Goal: Check status: Check status

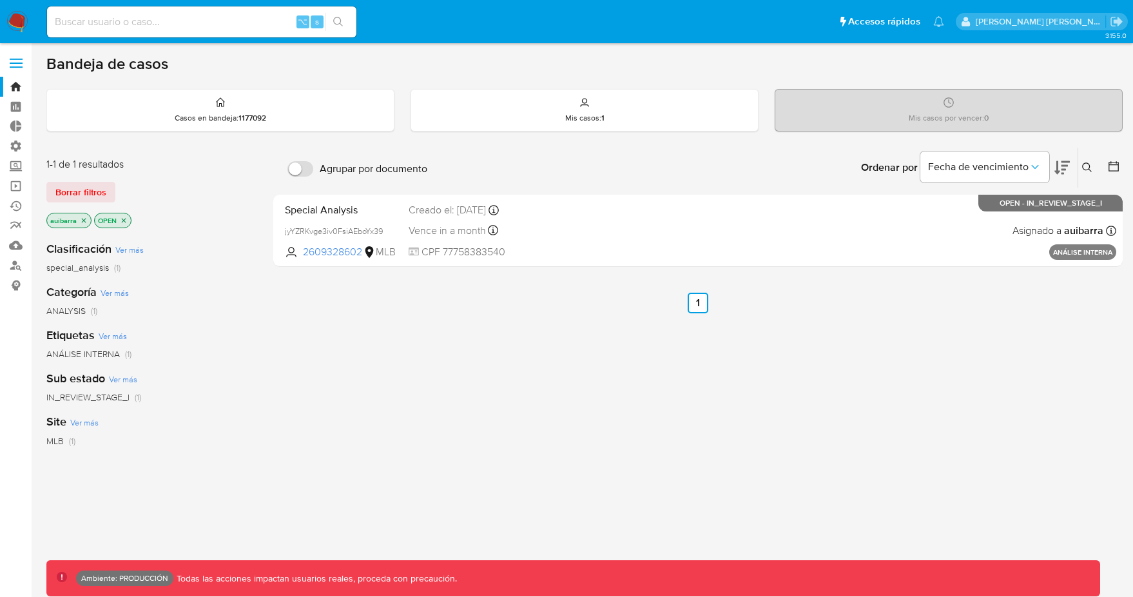
click at [223, 27] on input at bounding box center [201, 22] width 309 height 17
type input "sebacolque06@gmail.com"
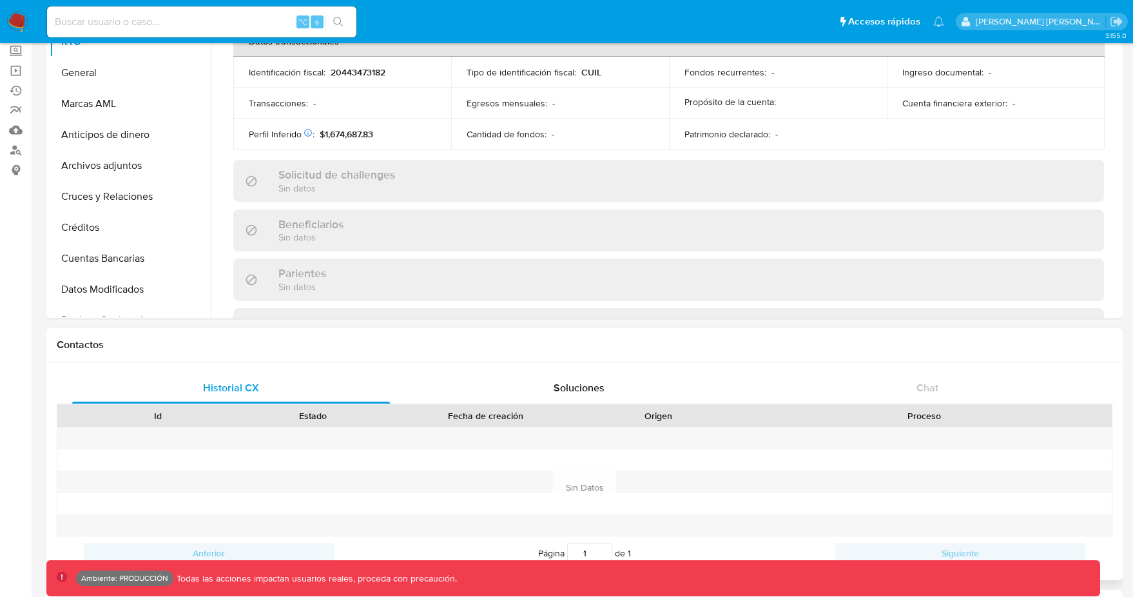
scroll to position [669, 0]
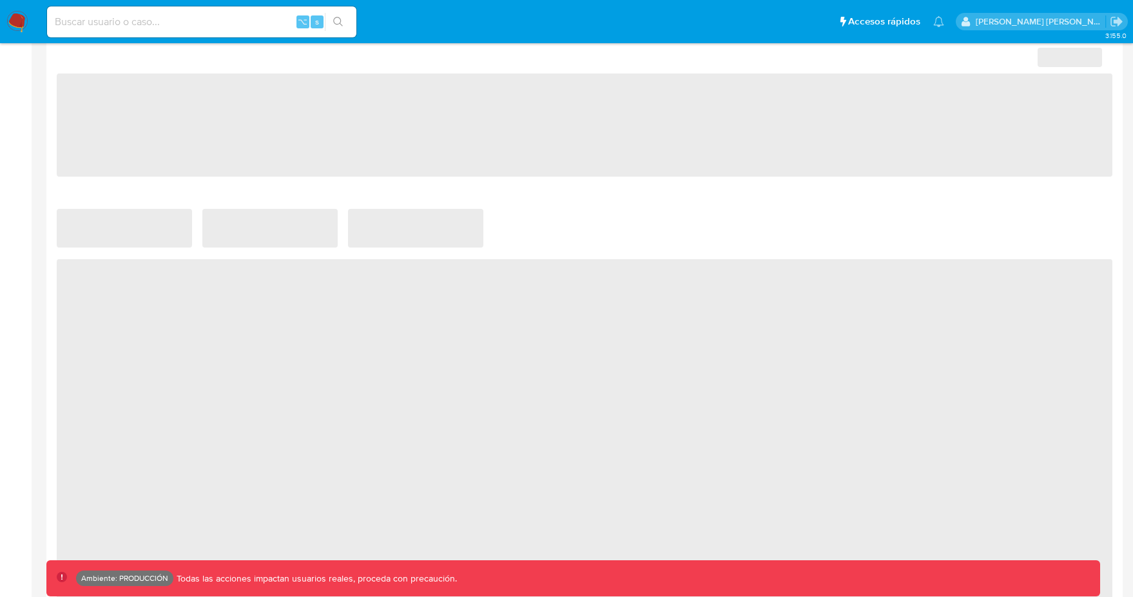
select select "10"
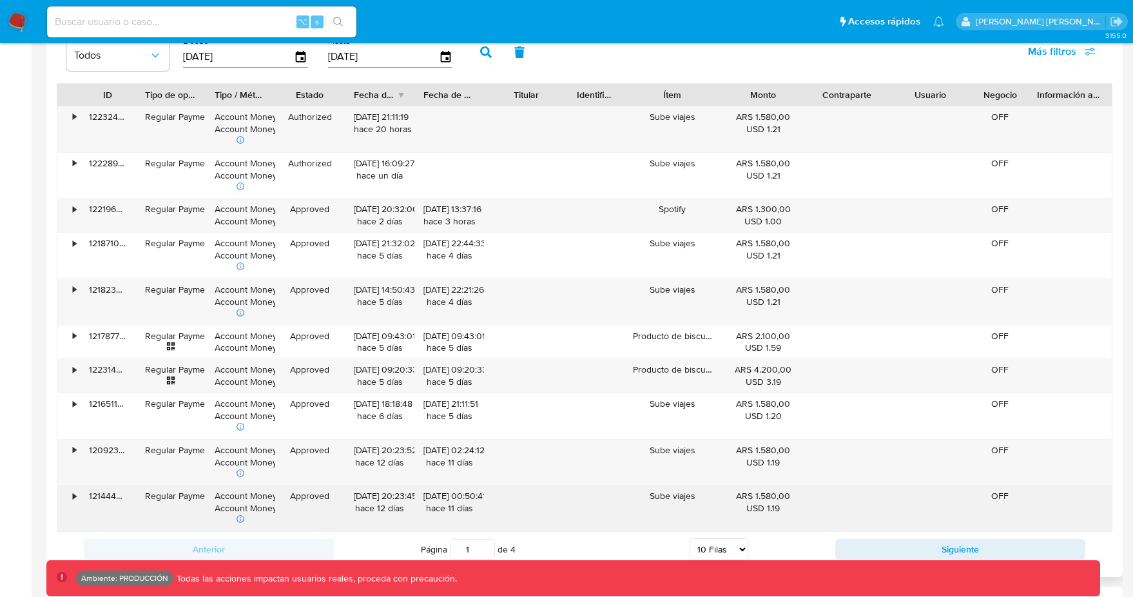
scroll to position [1278, 0]
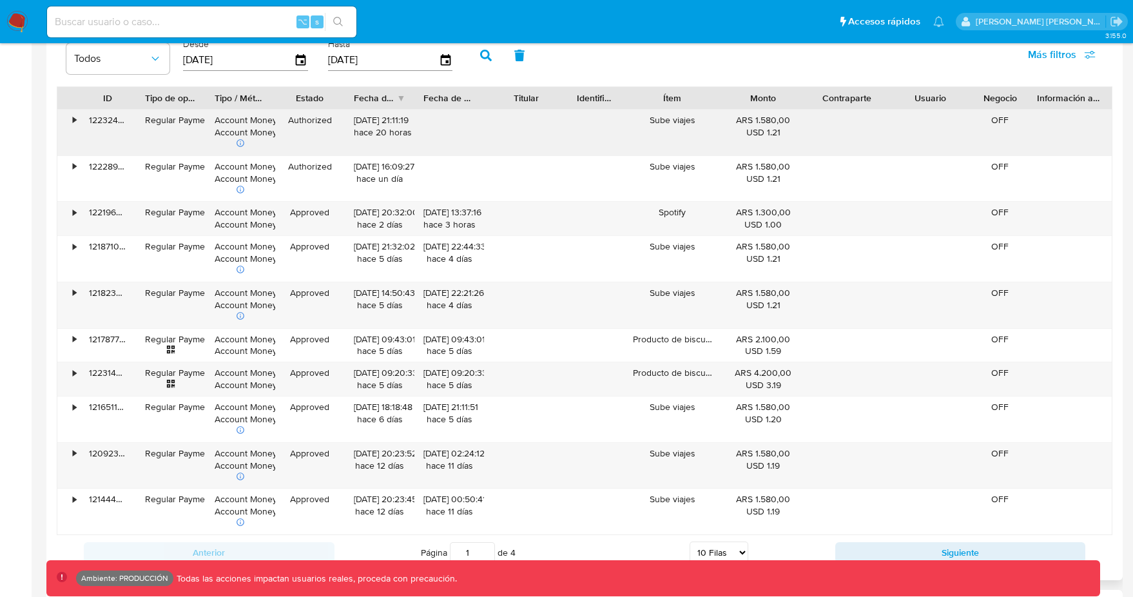
click at [680, 122] on div "Sube viajes" at bounding box center [672, 133] width 97 height 46
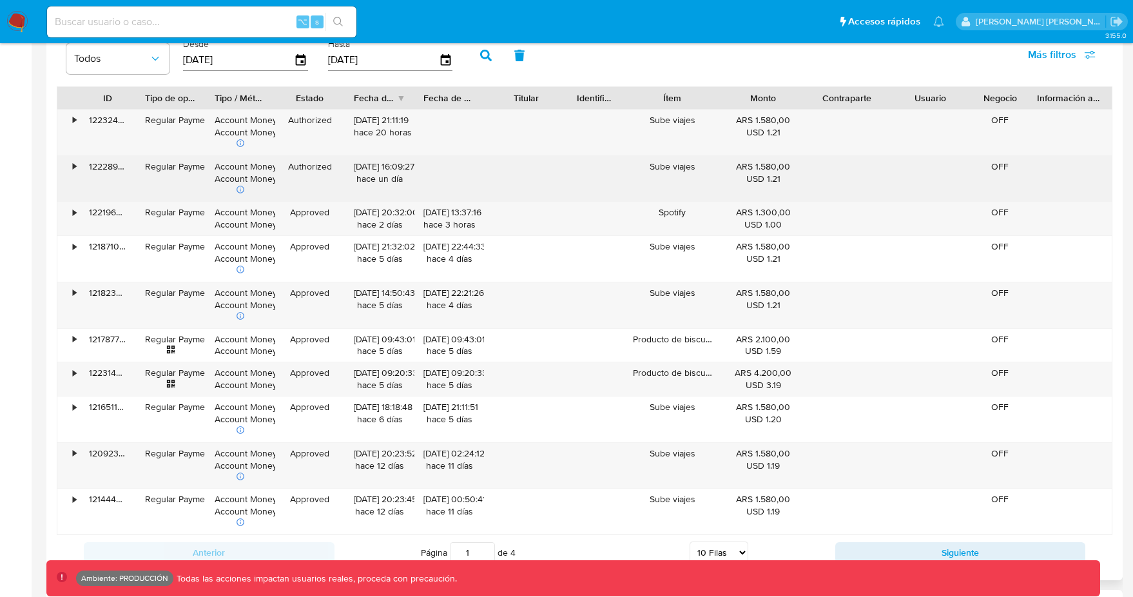
click at [679, 164] on div "Sube viajes" at bounding box center [672, 179] width 97 height 46
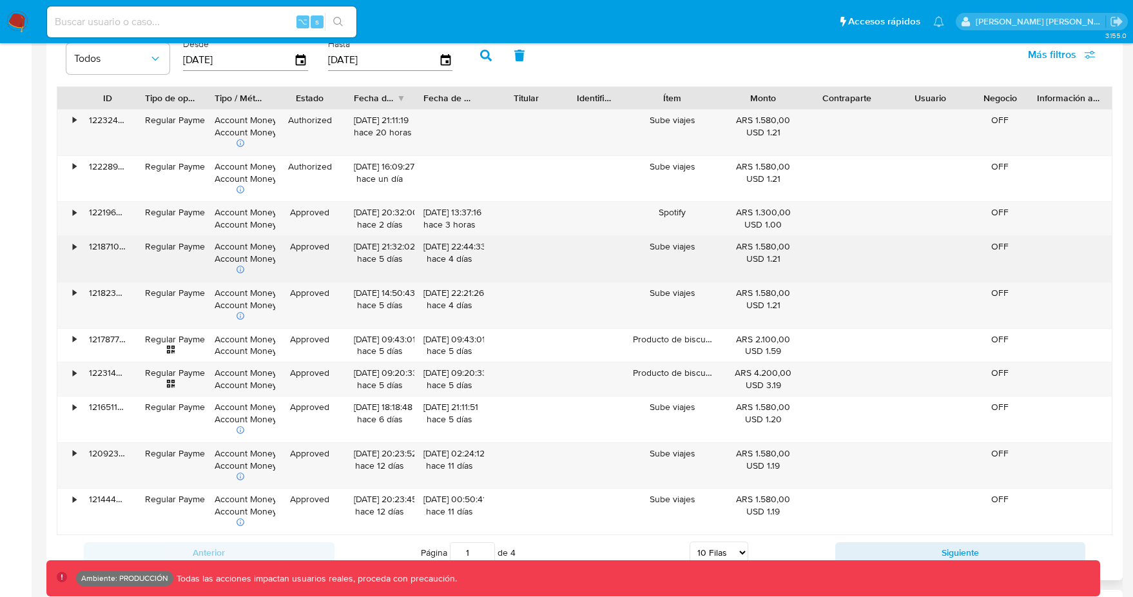
click at [671, 242] on div "Sube viajes" at bounding box center [672, 259] width 97 height 46
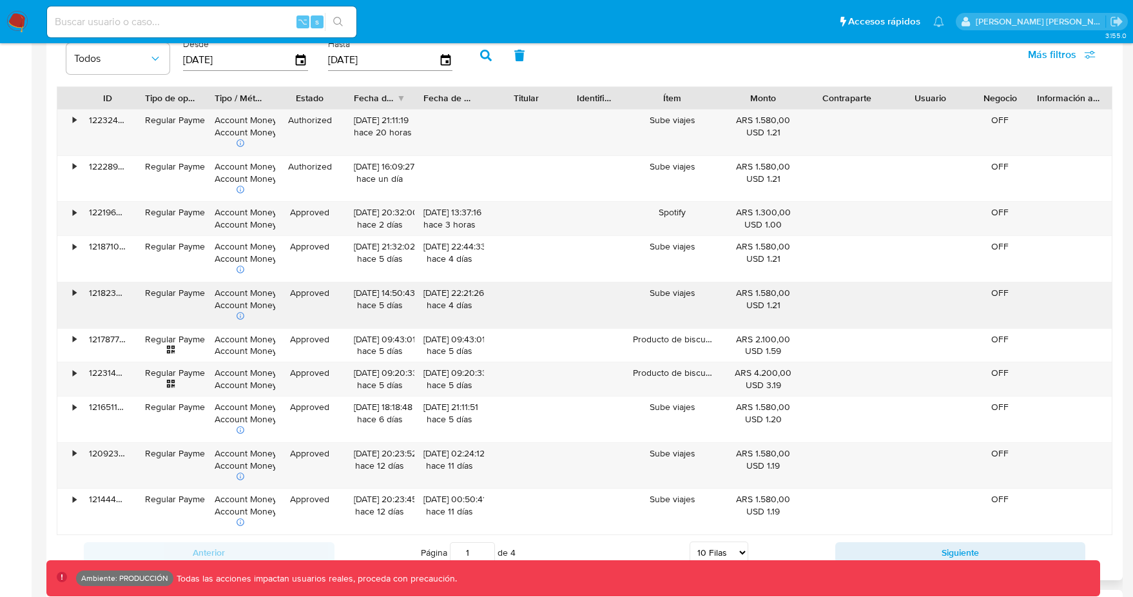
click at [670, 299] on div "Sube viajes" at bounding box center [672, 305] width 97 height 46
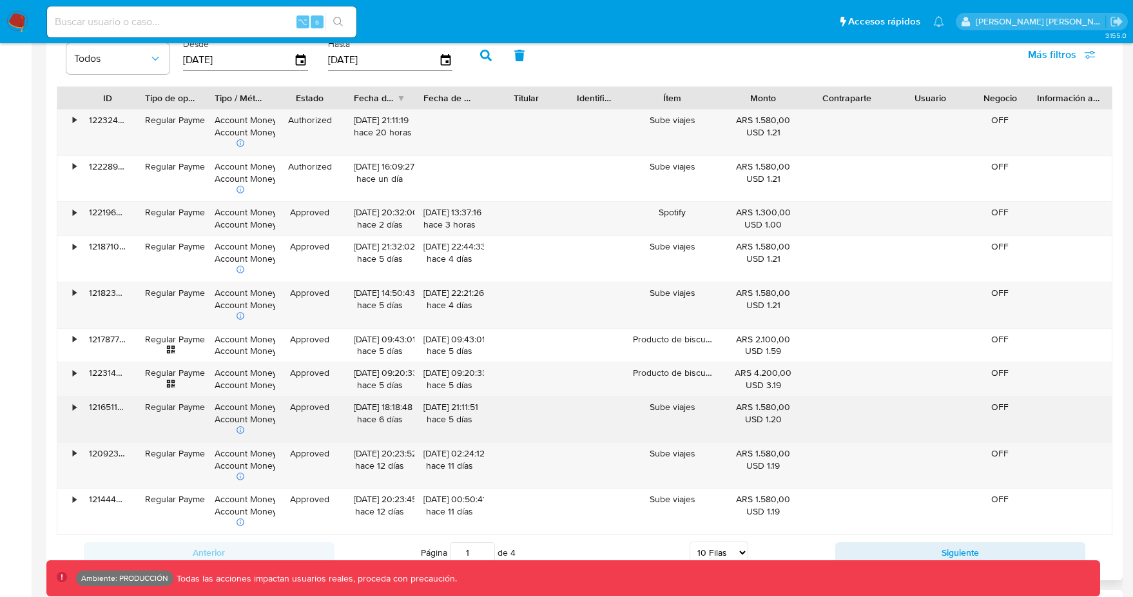
click at [664, 408] on div "Sube viajes" at bounding box center [672, 419] width 97 height 46
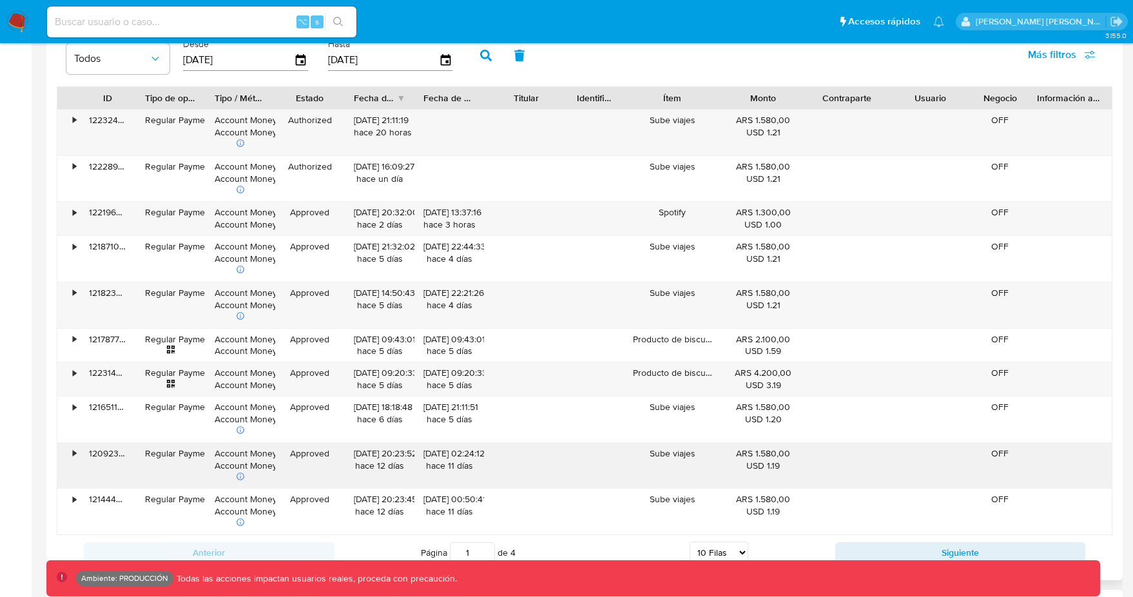
click at [664, 449] on div "Sube viajes" at bounding box center [672, 466] width 97 height 46
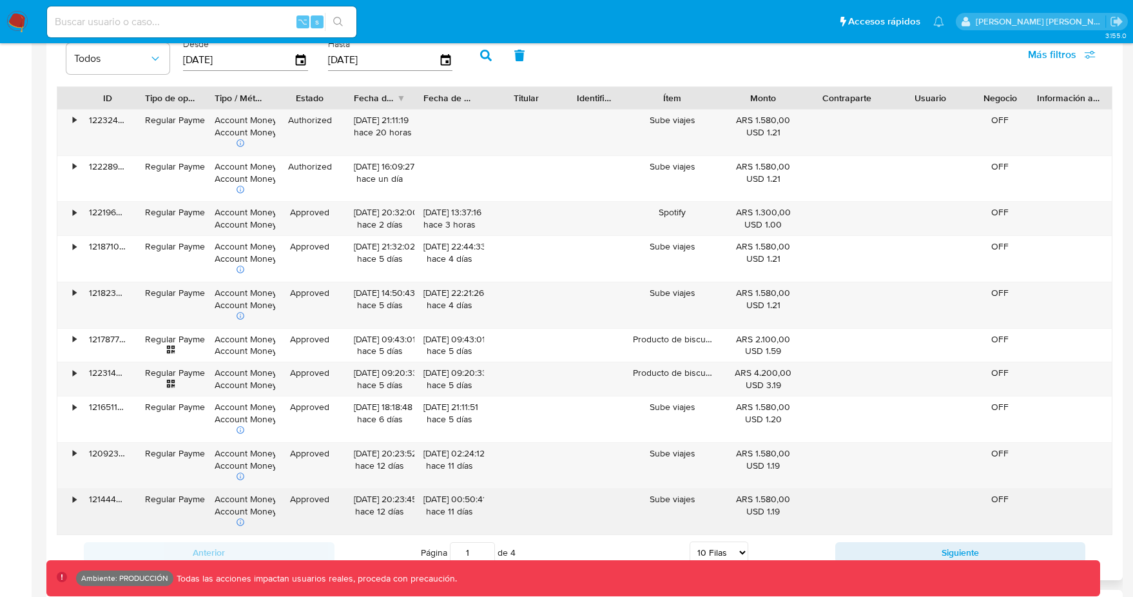
click at [664, 508] on div "Sube viajes" at bounding box center [672, 511] width 97 height 46
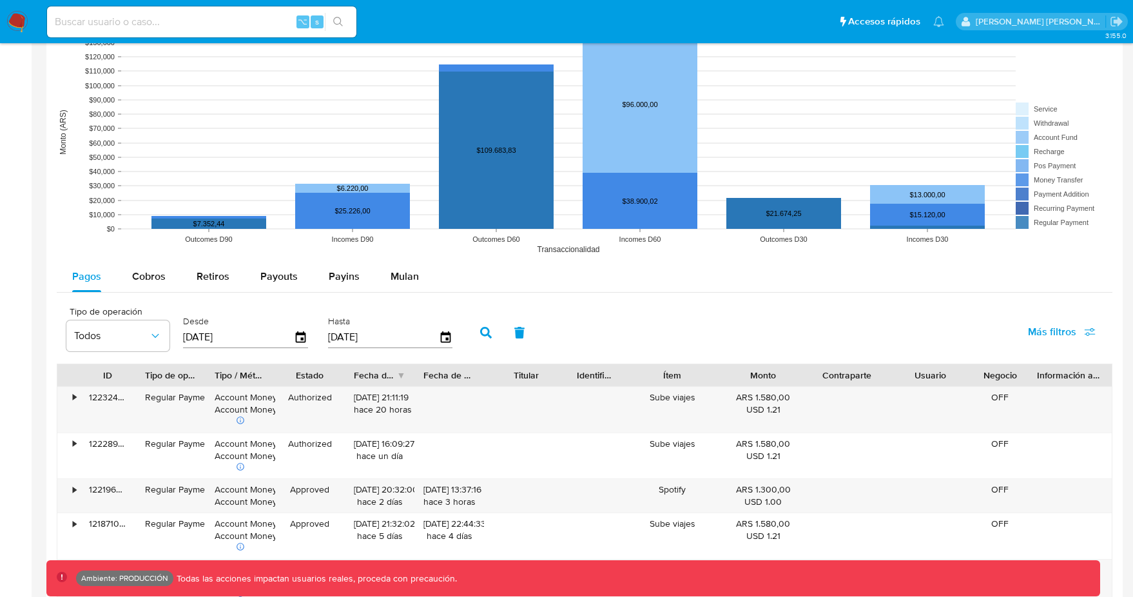
scroll to position [1053, 0]
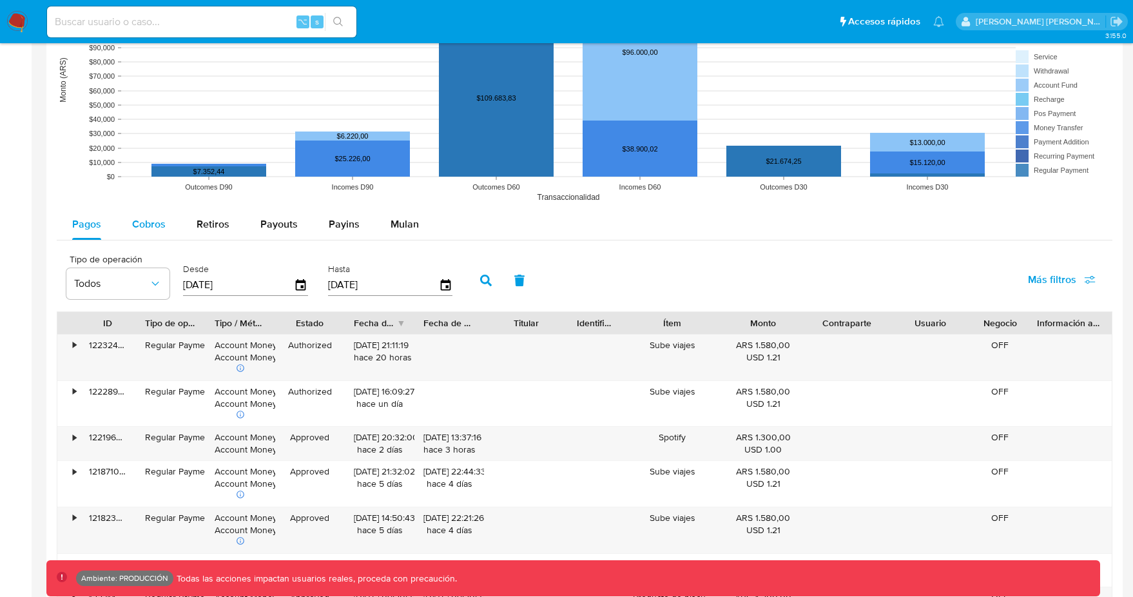
click at [163, 229] on span "Cobros" at bounding box center [149, 223] width 34 height 15
select select "10"
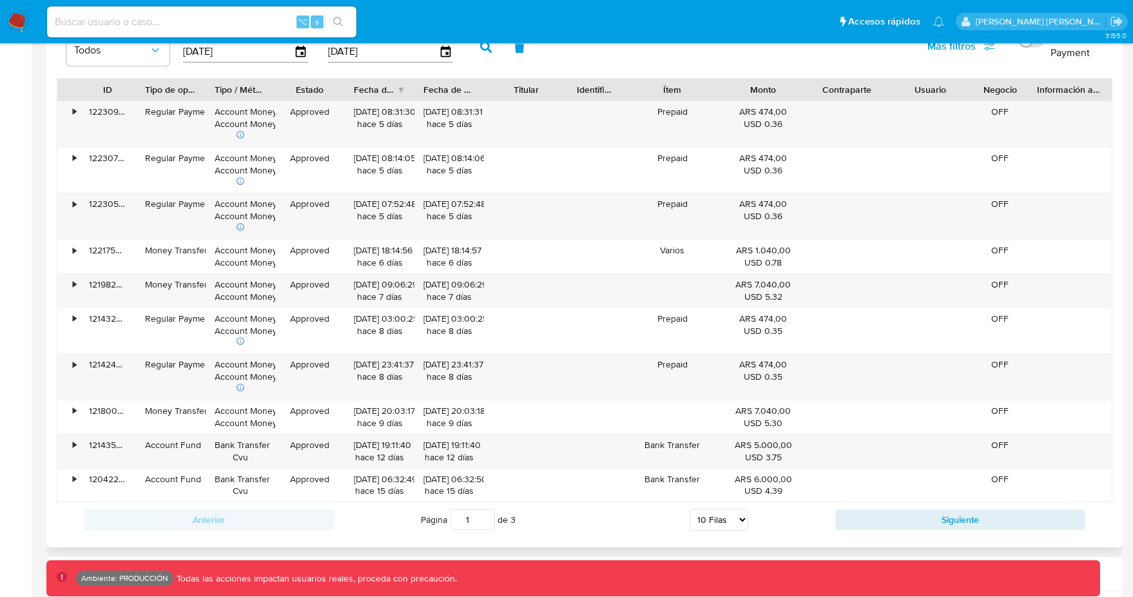
scroll to position [1282, 0]
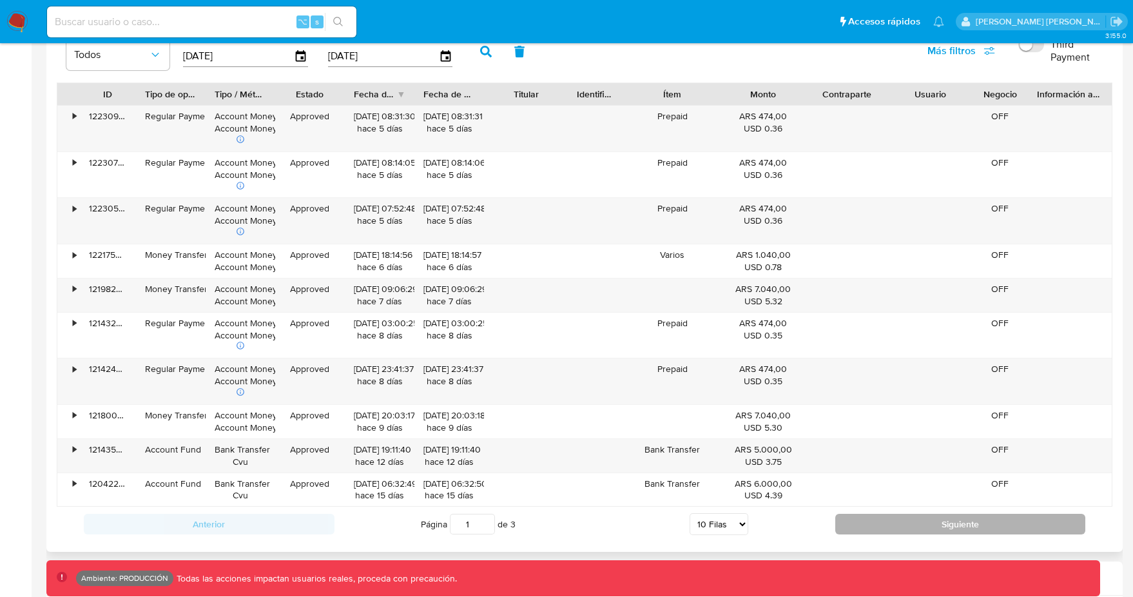
click at [882, 520] on button "Siguiente" at bounding box center [960, 523] width 251 height 21
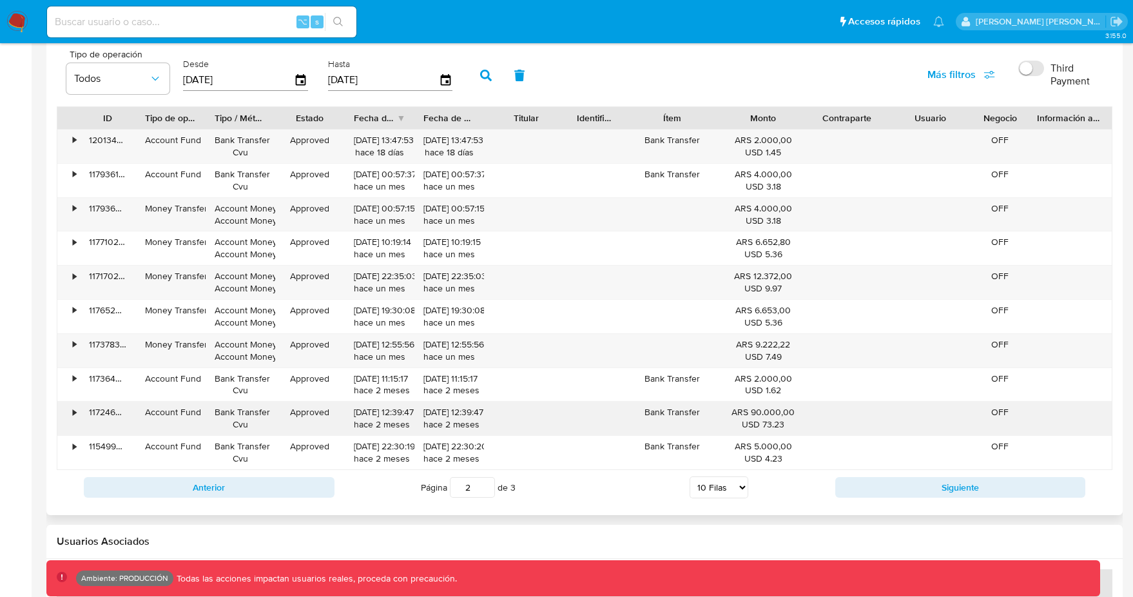
scroll to position [1257, 0]
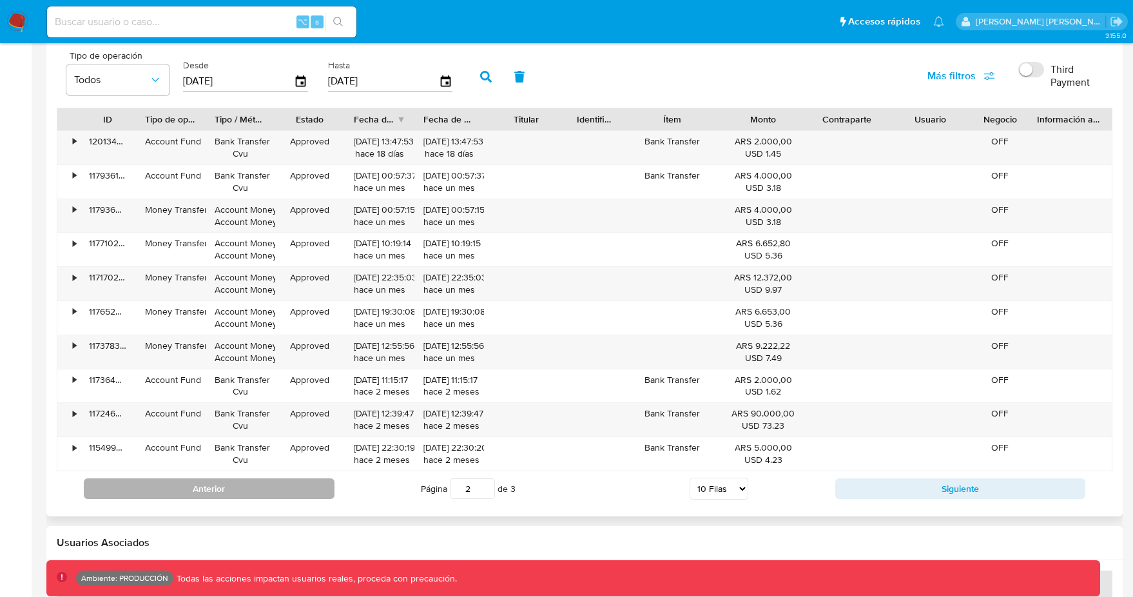
click at [314, 479] on button "Anterior" at bounding box center [209, 488] width 251 height 21
type input "1"
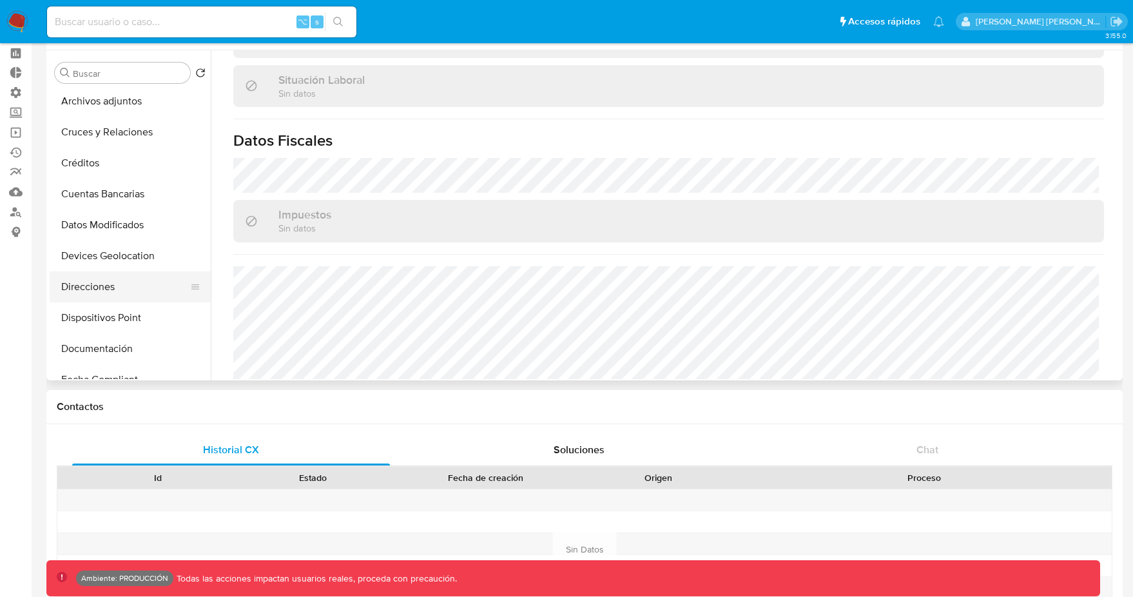
scroll to position [0, 0]
click at [119, 133] on button "General" at bounding box center [125, 134] width 151 height 31
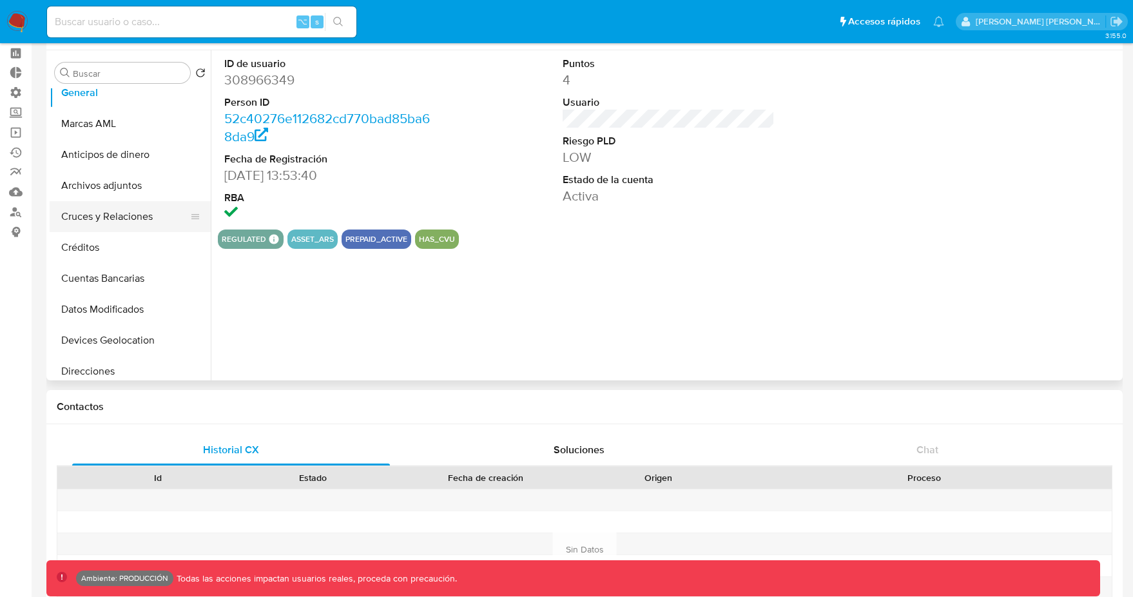
scroll to position [33, 0]
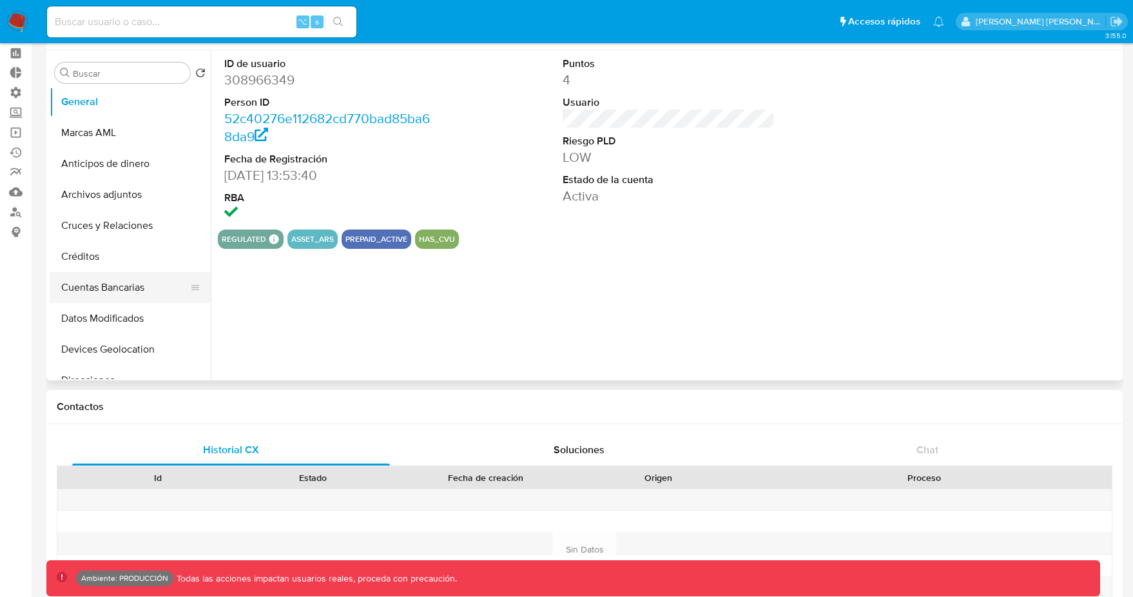
click at [124, 285] on button "Cuentas Bancarias" at bounding box center [125, 287] width 151 height 31
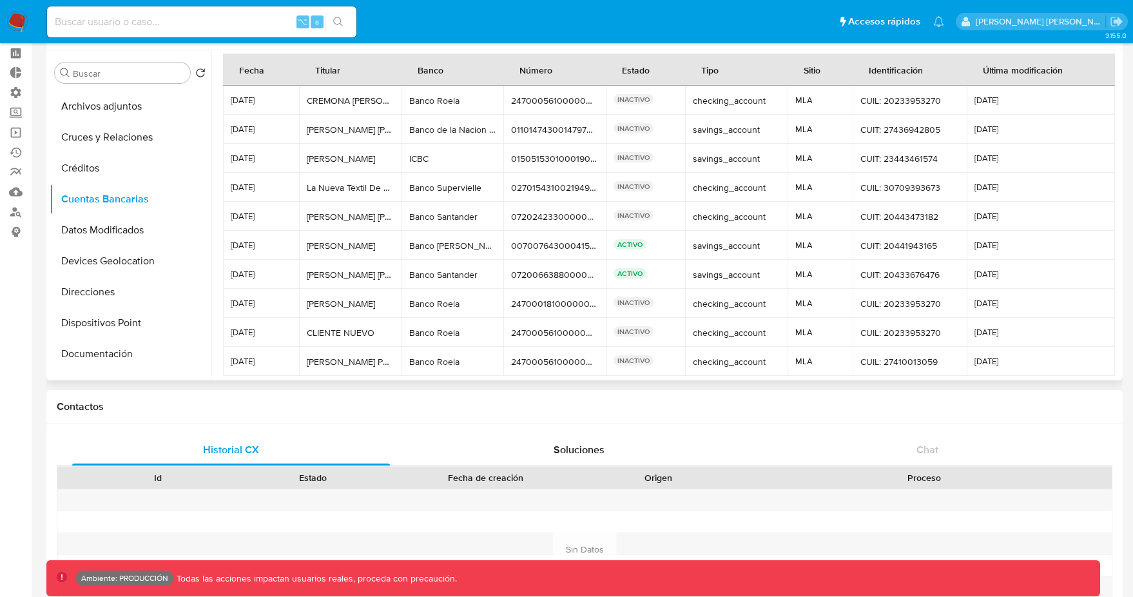
scroll to position [0, 0]
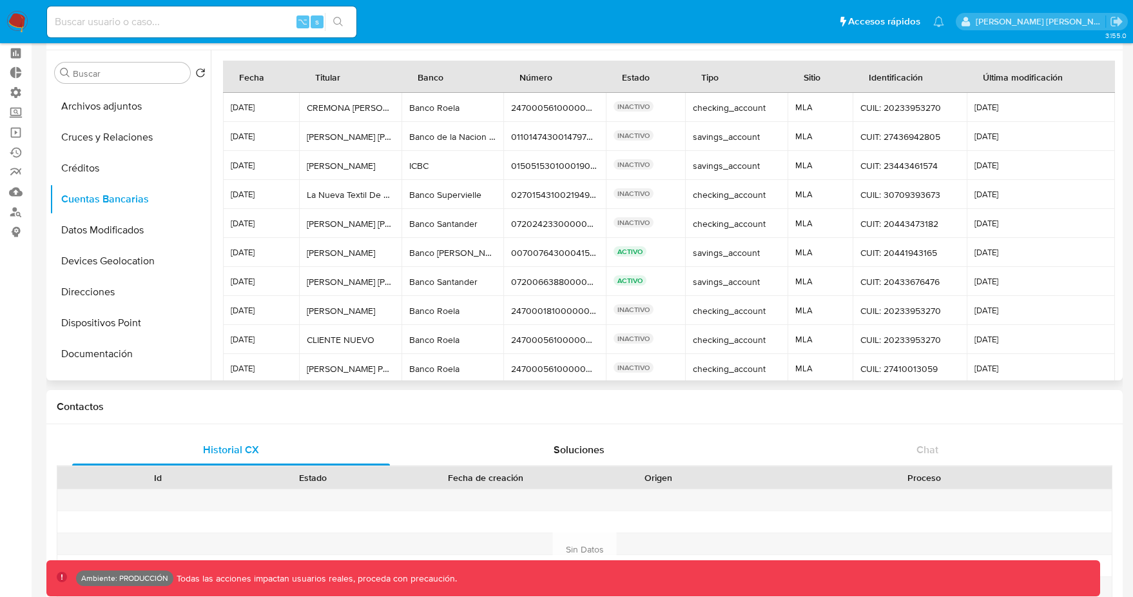
drag, startPoint x: 340, startPoint y: 257, endPoint x: 696, endPoint y: 255, distance: 356.9
click at [696, 255] on tr "14/07/2025 Pedro Joaquin Fuxa Pedro Joaquin Fuxa Banco de Galicia Banco de Gali…" at bounding box center [669, 252] width 892 height 29
drag, startPoint x: 696, startPoint y: 255, endPoint x: 996, endPoint y: 258, distance: 299.6
click at [996, 258] on tr "14/07/2025 Pedro Joaquin Fuxa Pedro Joaquin Fuxa Banco de Galicia Banco de Gali…" at bounding box center [669, 252] width 892 height 29
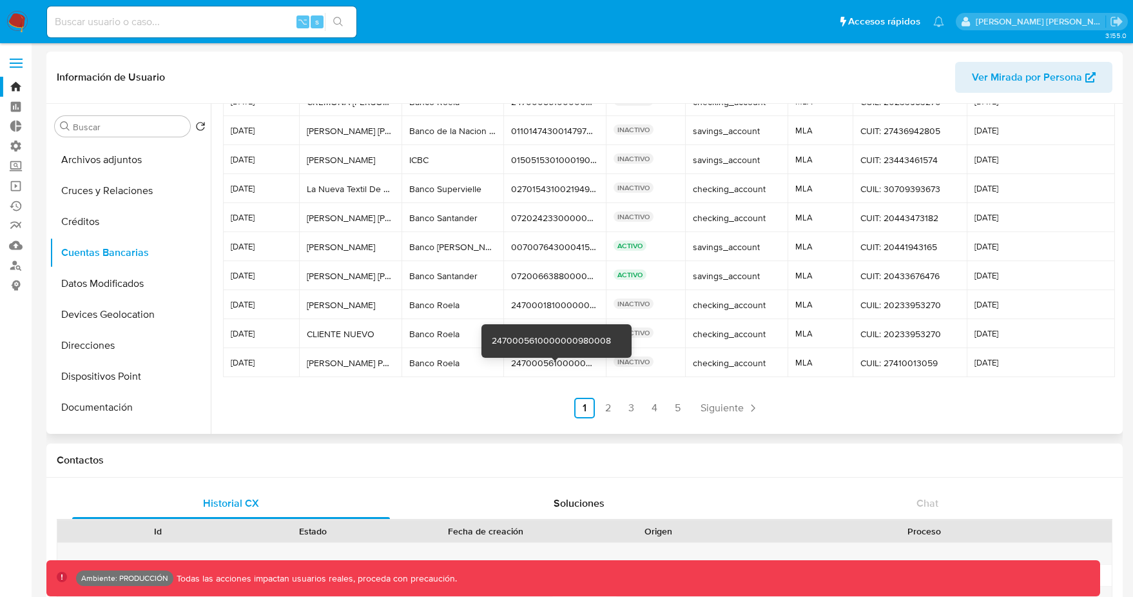
scroll to position [61, 0]
click at [720, 408] on span "Siguiente" at bounding box center [721, 406] width 43 height 10
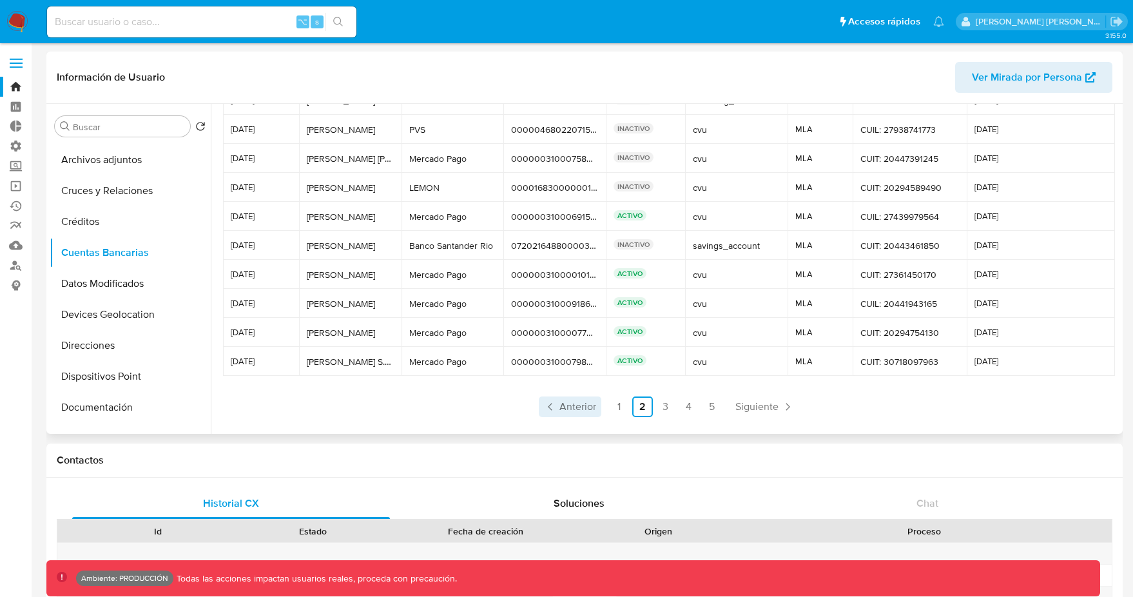
click at [579, 410] on span "Anterior" at bounding box center [577, 406] width 37 height 10
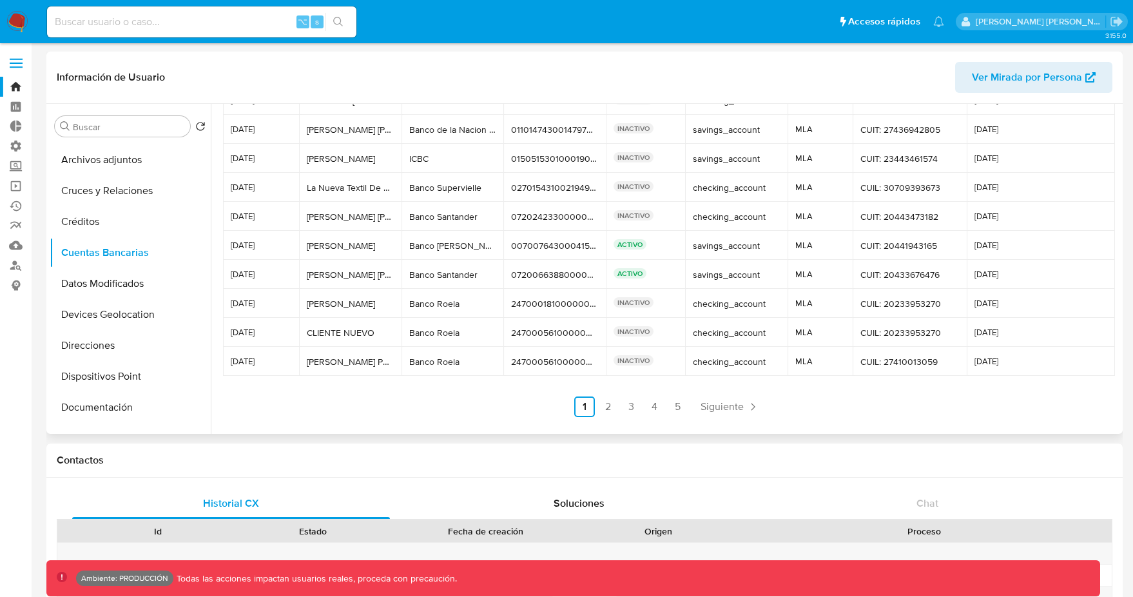
scroll to position [0, 0]
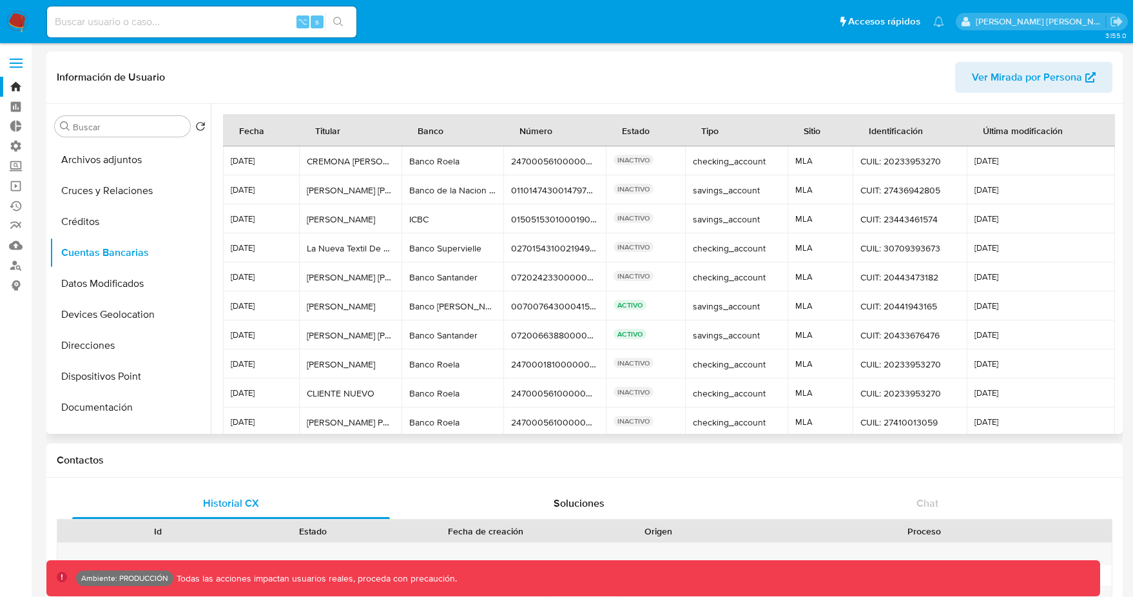
drag, startPoint x: 272, startPoint y: 218, endPoint x: 254, endPoint y: 220, distance: 17.4
click at [254, 220] on span "01/09/2022" at bounding box center [261, 219] width 61 height 9
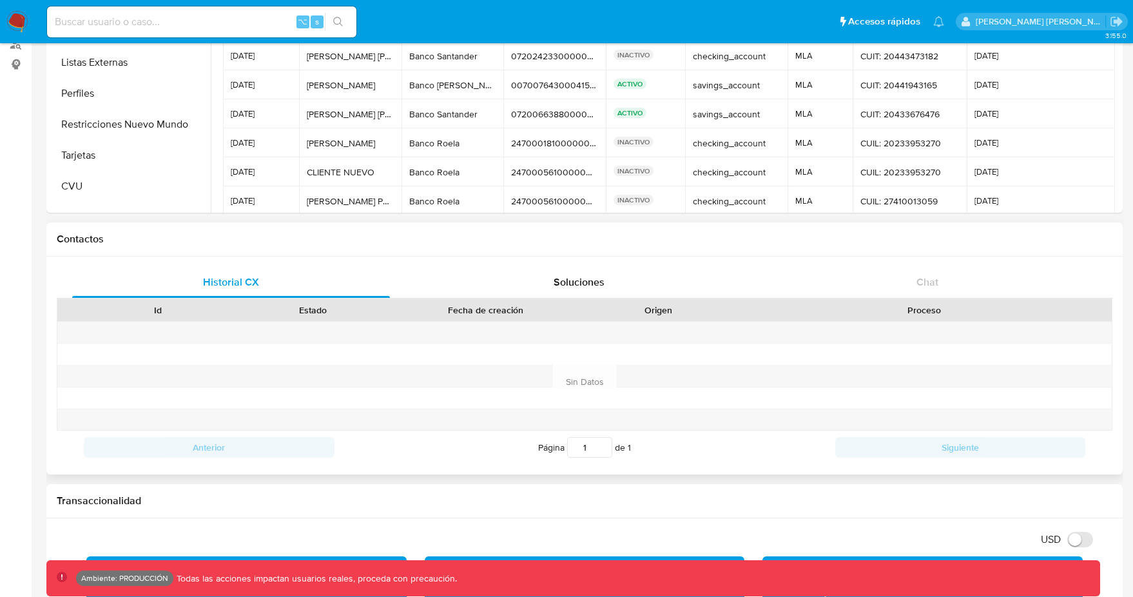
scroll to position [211, 0]
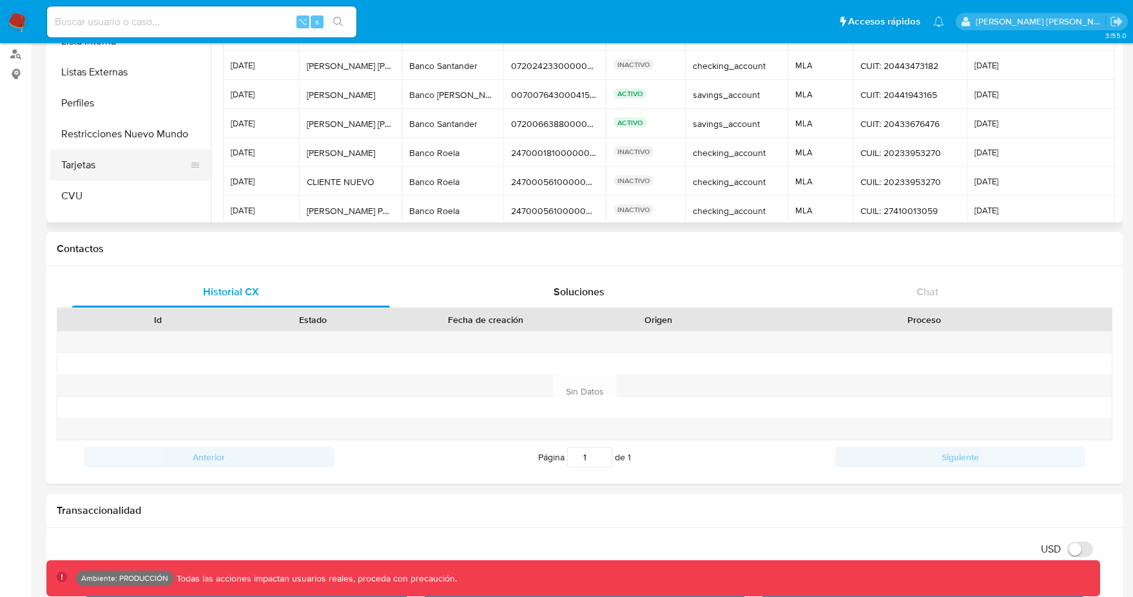
click at [146, 157] on button "Tarjetas" at bounding box center [125, 164] width 151 height 31
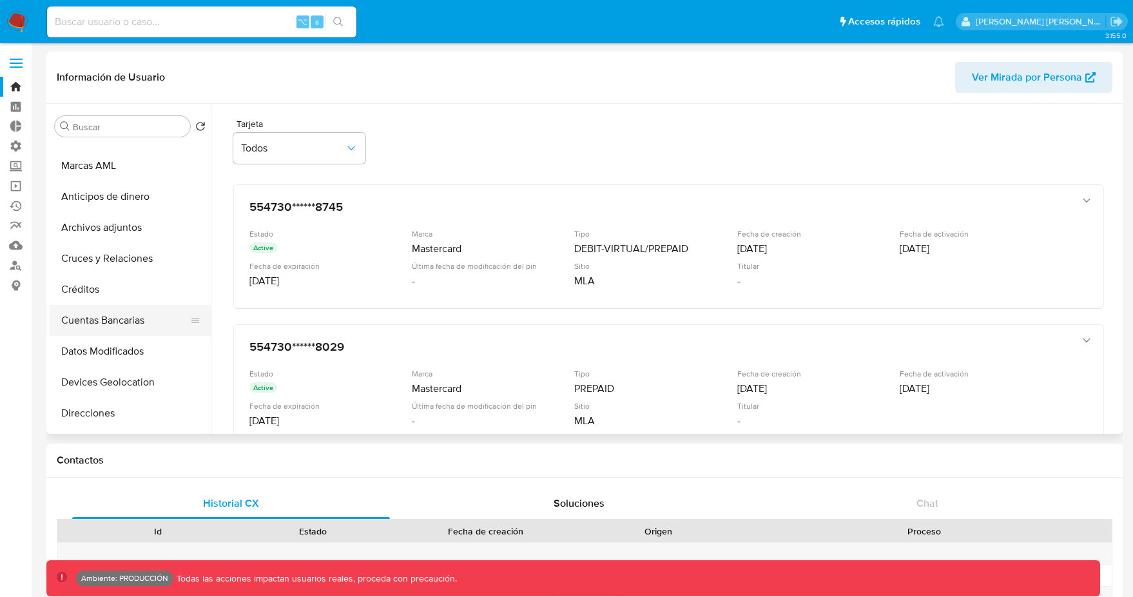
scroll to position [0, 0]
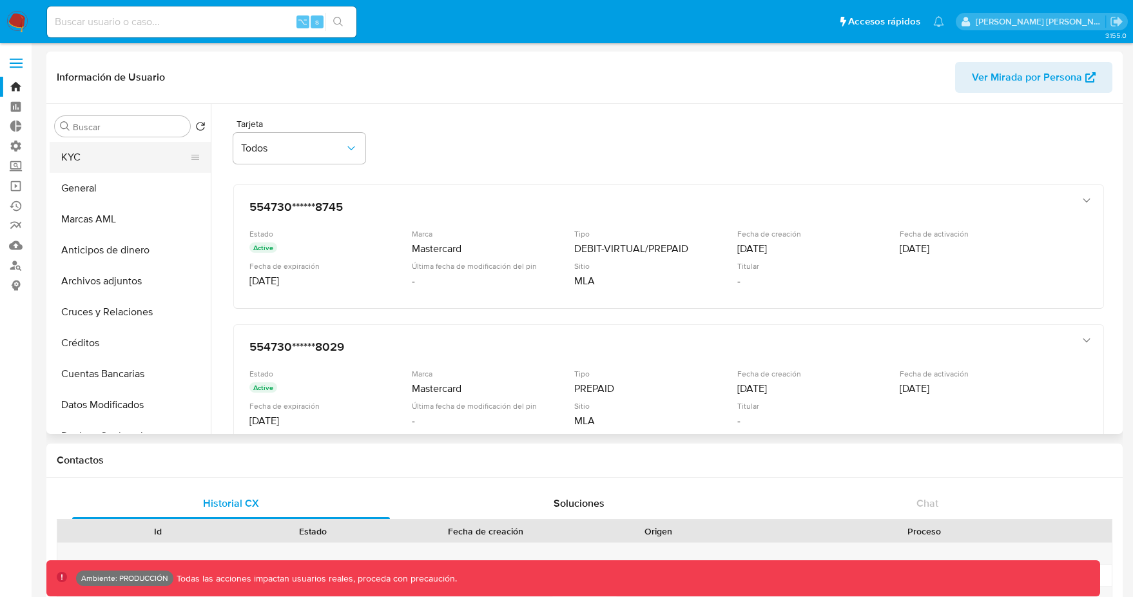
click at [137, 170] on button "KYC" at bounding box center [125, 157] width 151 height 31
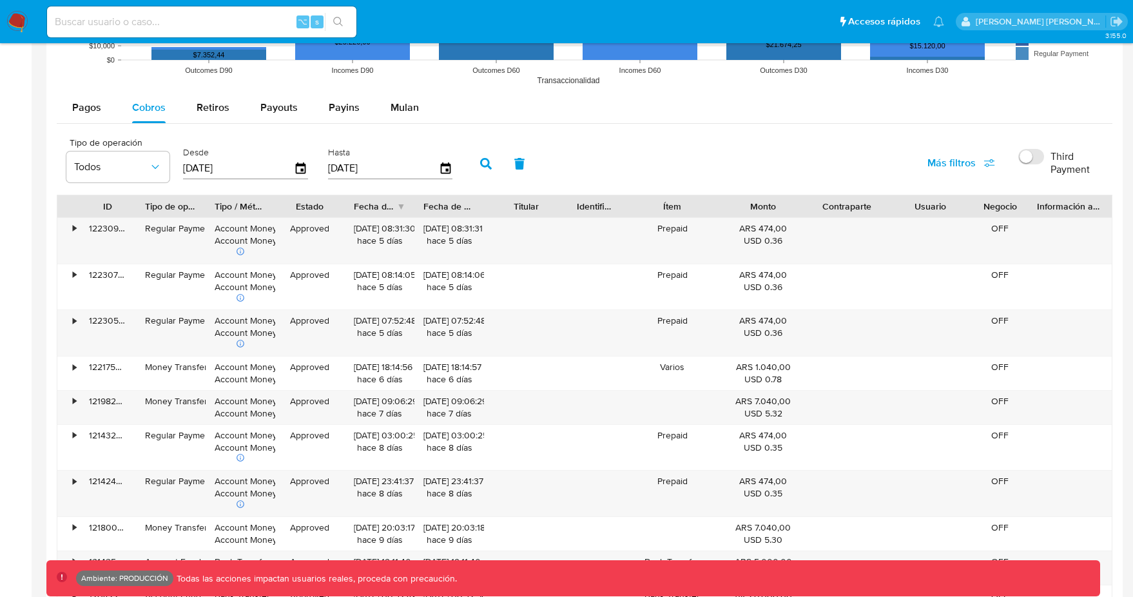
scroll to position [1176, 0]
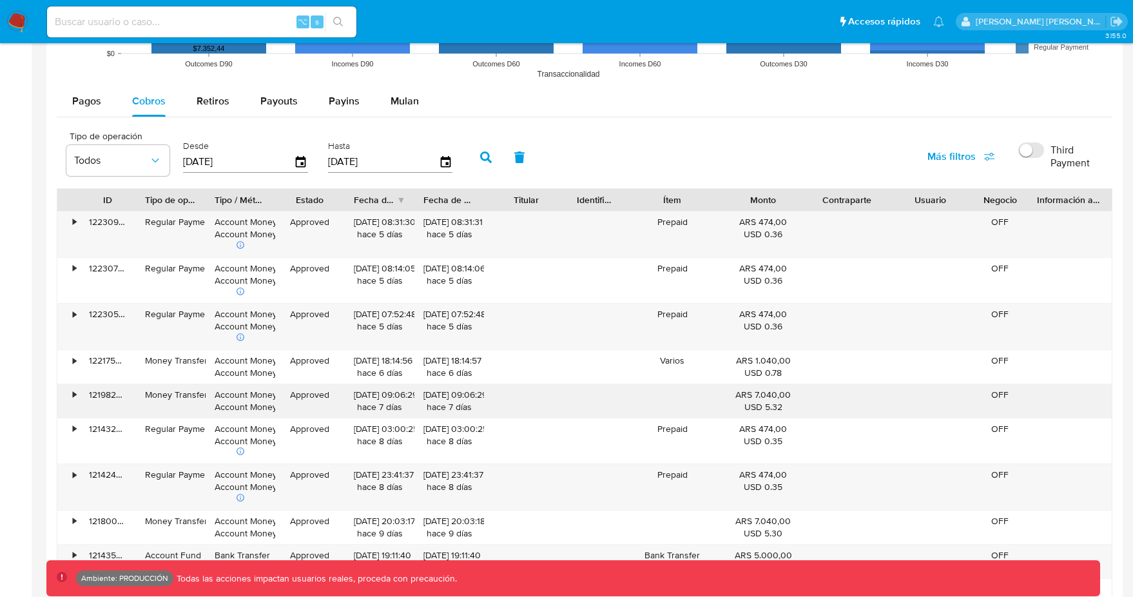
drag, startPoint x: 754, startPoint y: 393, endPoint x: 795, endPoint y: 394, distance: 40.6
click at [795, 394] on div "ARS 7.040,00 USD 5.32" at bounding box center [763, 400] width 66 height 24
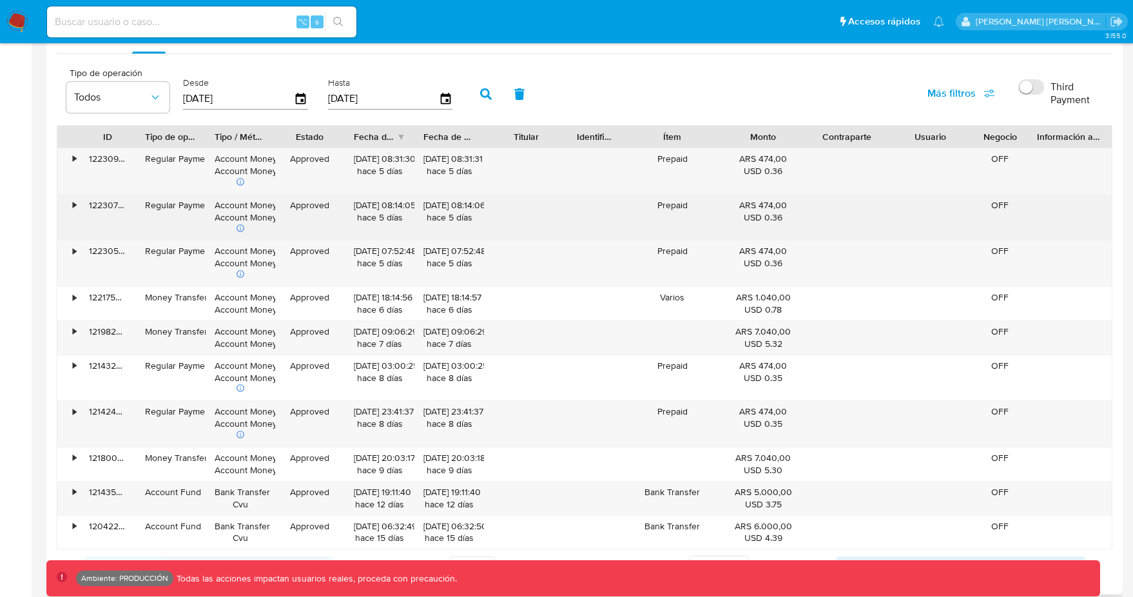
scroll to position [1245, 0]
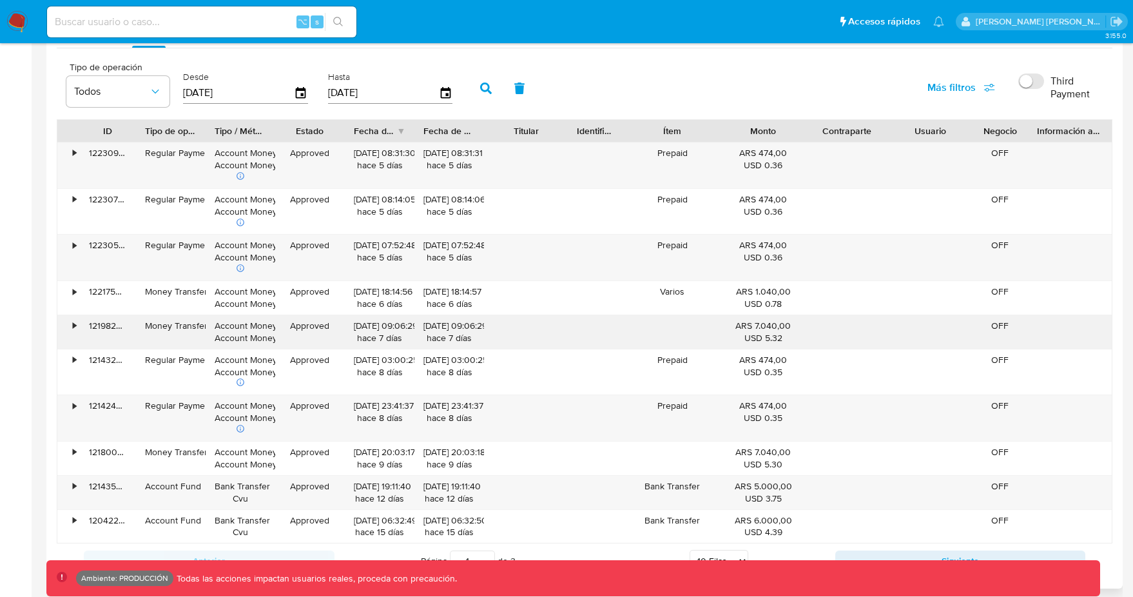
click at [770, 325] on div "ARS 7.040,00 USD 5.32" at bounding box center [763, 332] width 66 height 24
click at [460, 338] on div "12/08/2025 09:06:29 hace 7 días" at bounding box center [449, 332] width 52 height 24
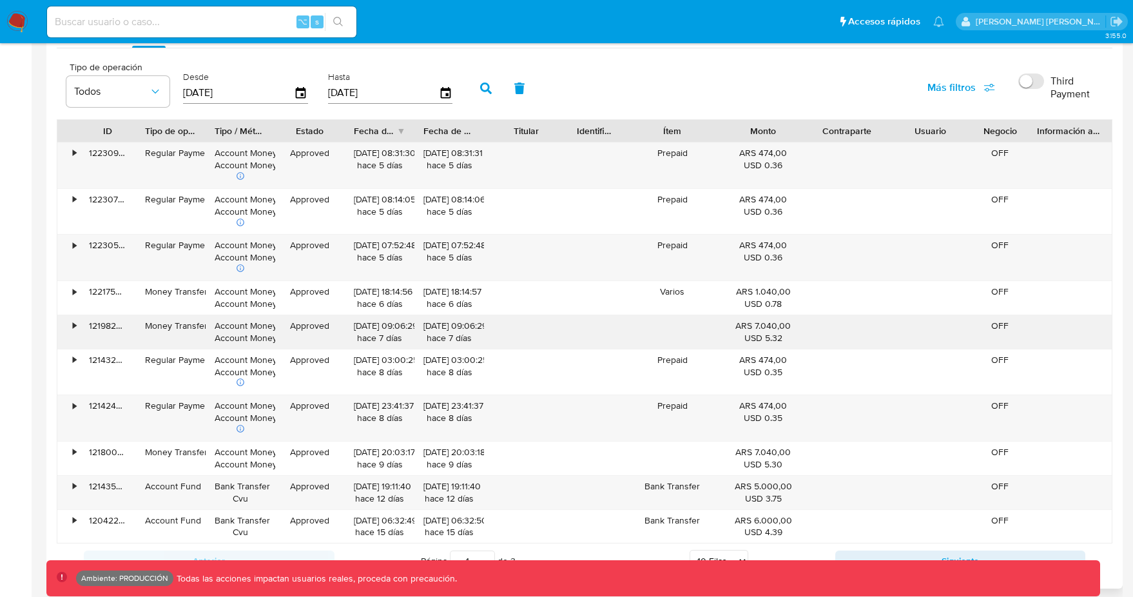
click at [75, 320] on div "•" at bounding box center [74, 326] width 3 height 12
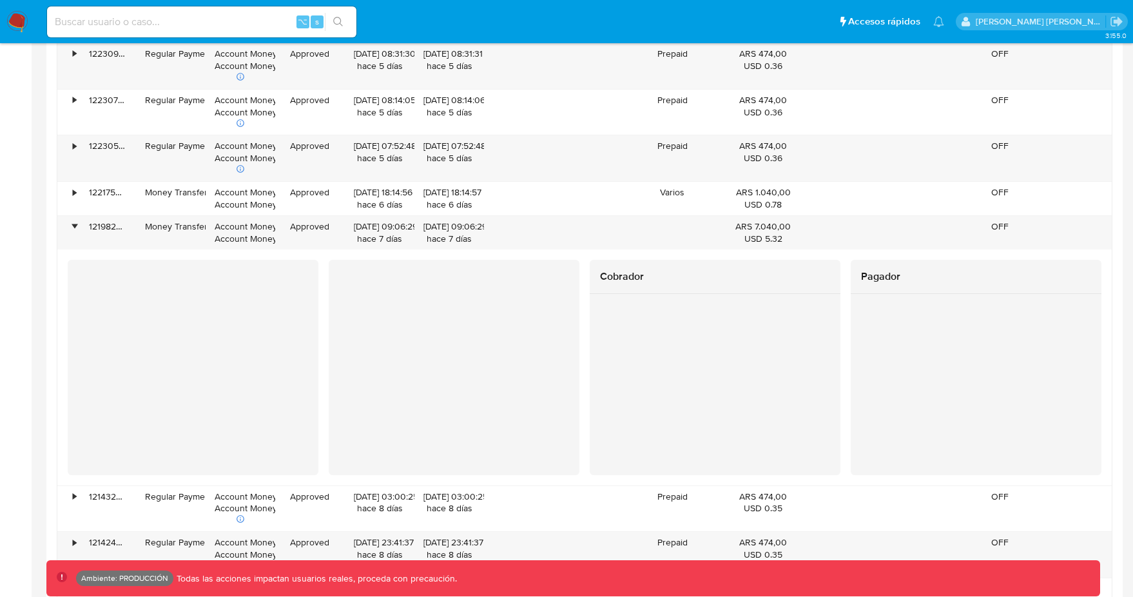
scroll to position [1346, 0]
click at [76, 227] on div "•" at bounding box center [74, 225] width 3 height 12
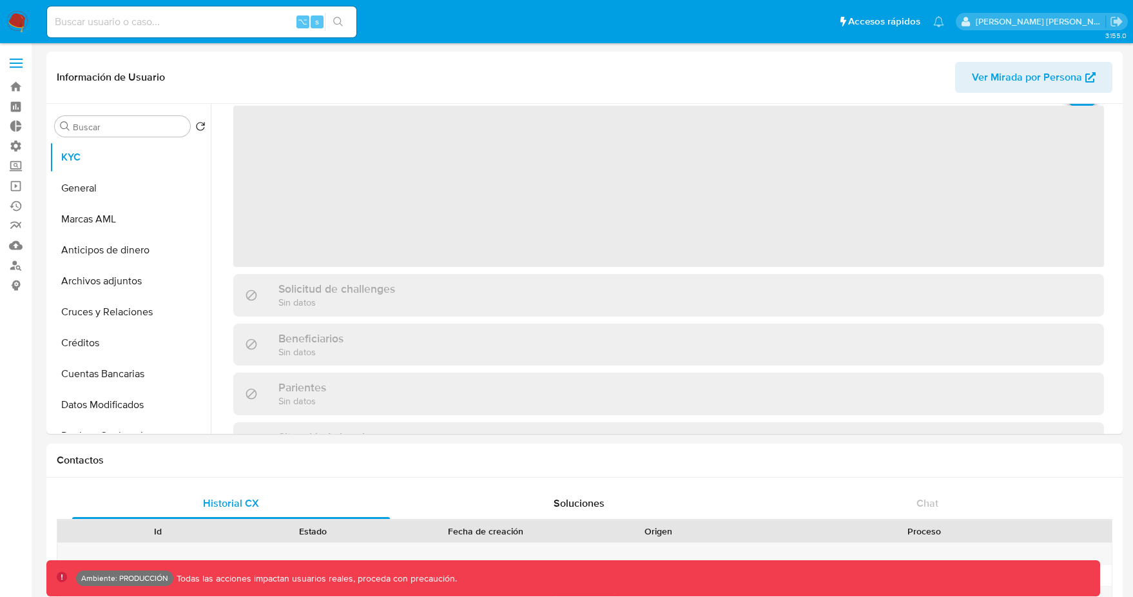
scroll to position [81, 0]
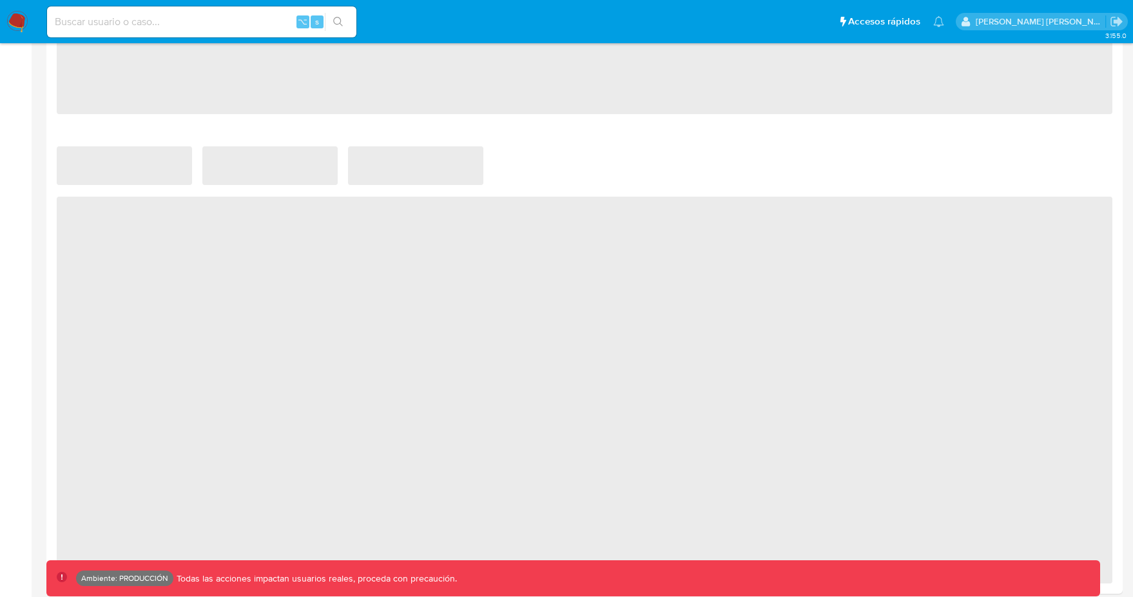
select select "10"
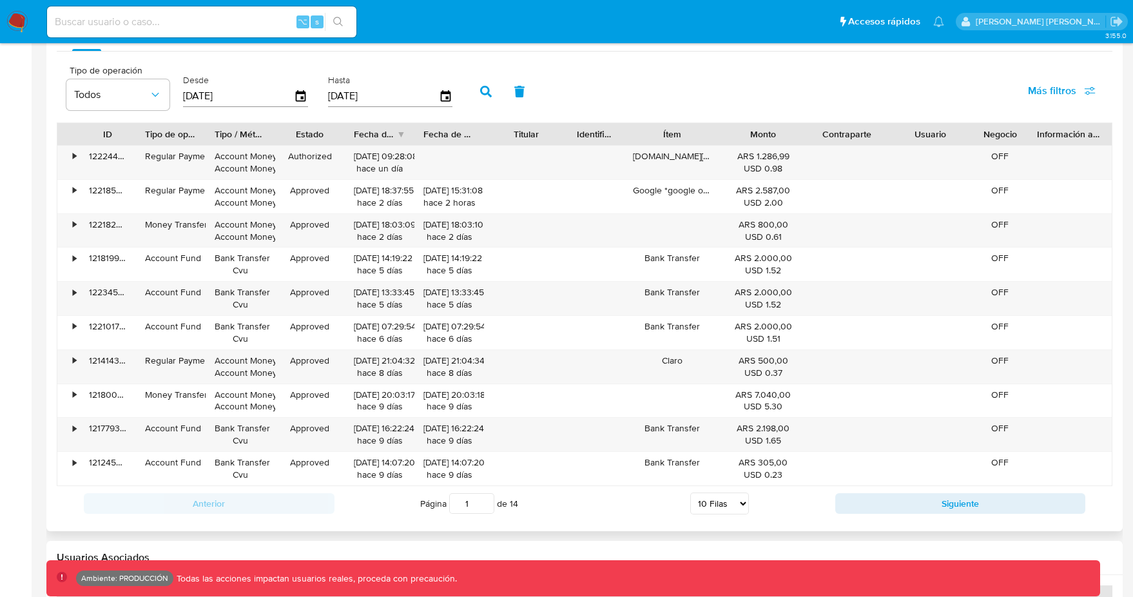
scroll to position [1234, 0]
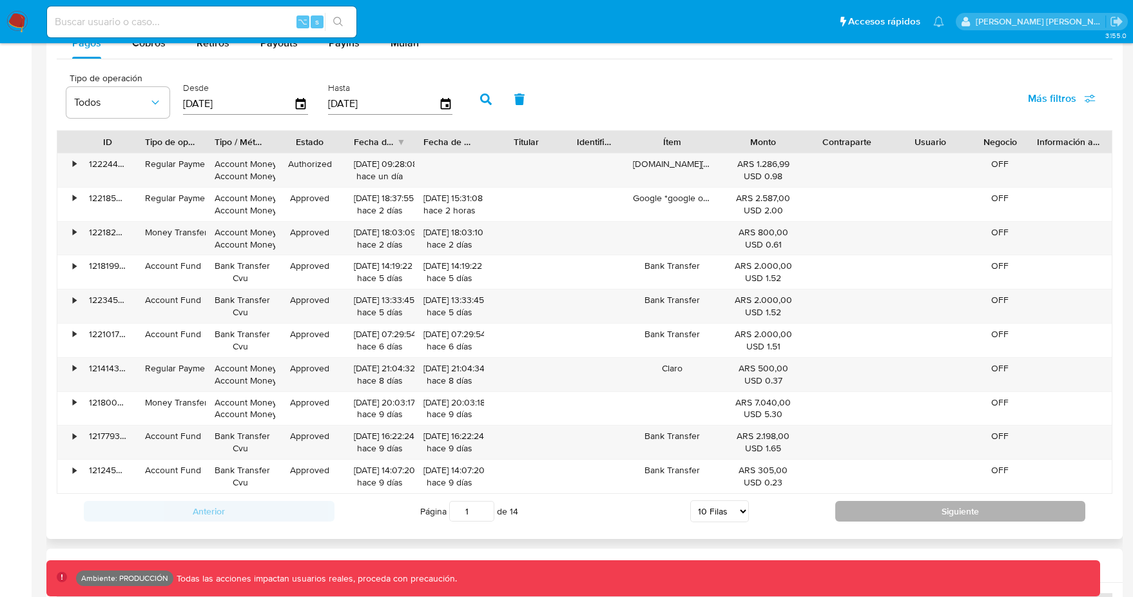
click at [934, 504] on button "Siguiente" at bounding box center [960, 511] width 251 height 21
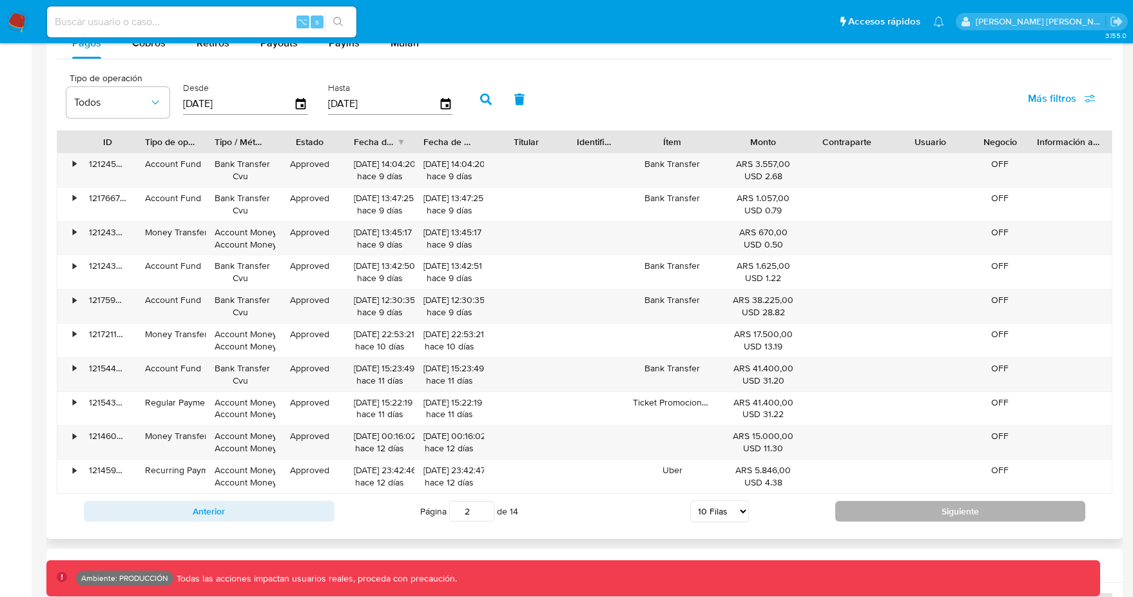
click at [910, 504] on button "Siguiente" at bounding box center [960, 511] width 251 height 21
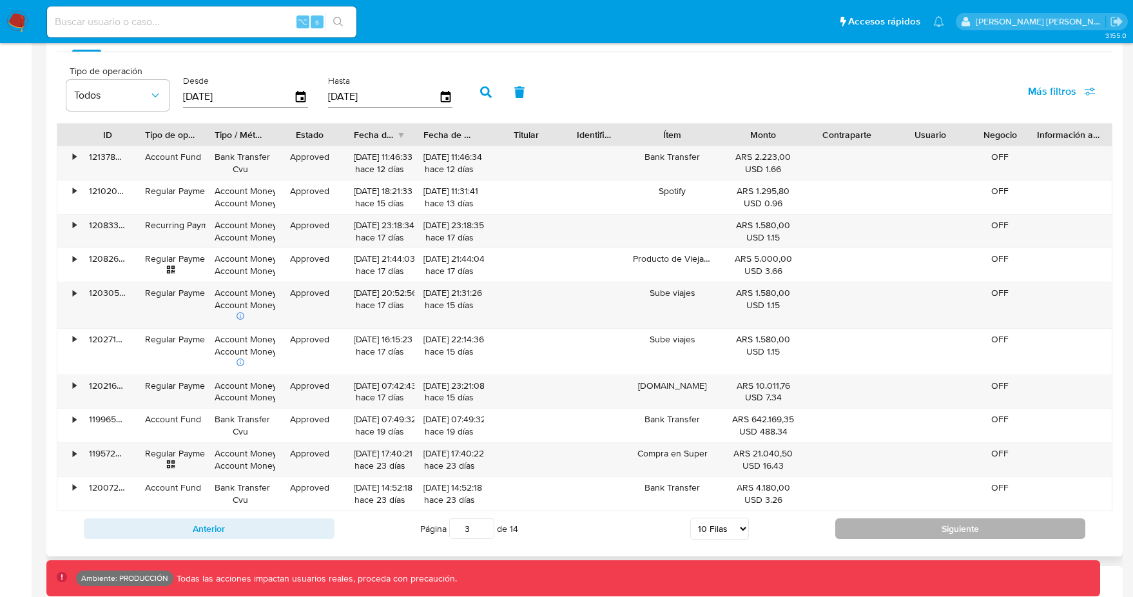
scroll to position [1248, 0]
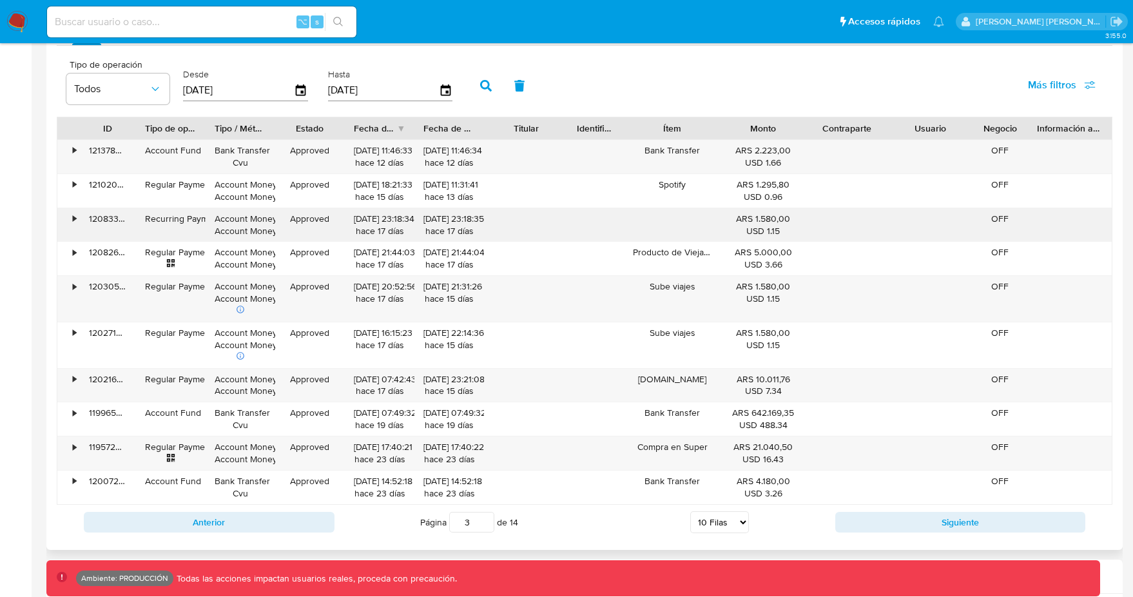
click at [75, 222] on div "•" at bounding box center [74, 219] width 3 height 12
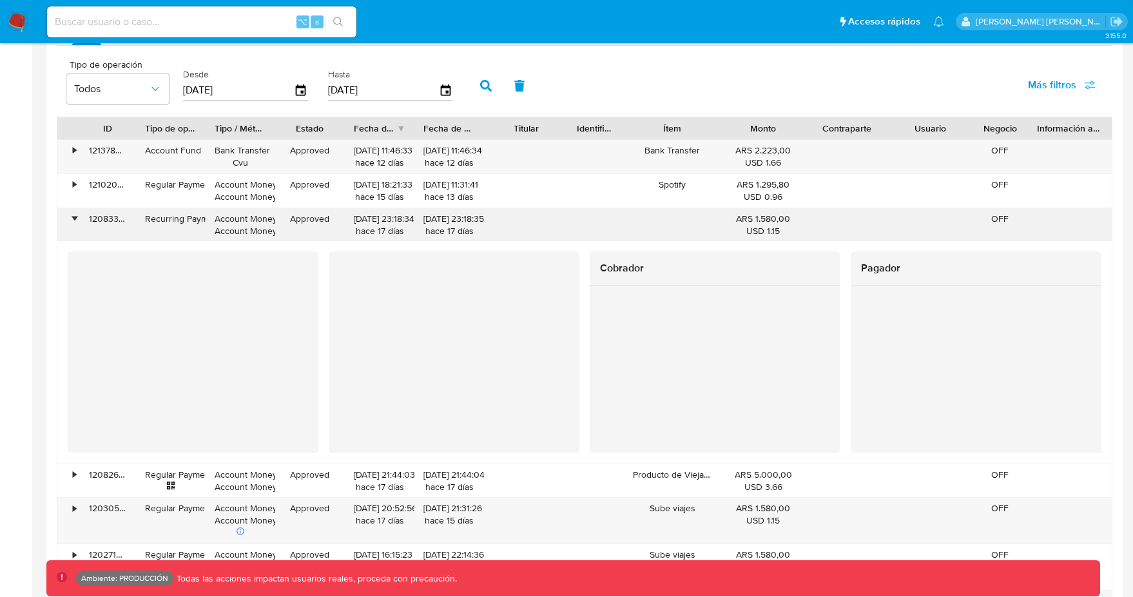
click at [76, 218] on div "•" at bounding box center [74, 219] width 3 height 12
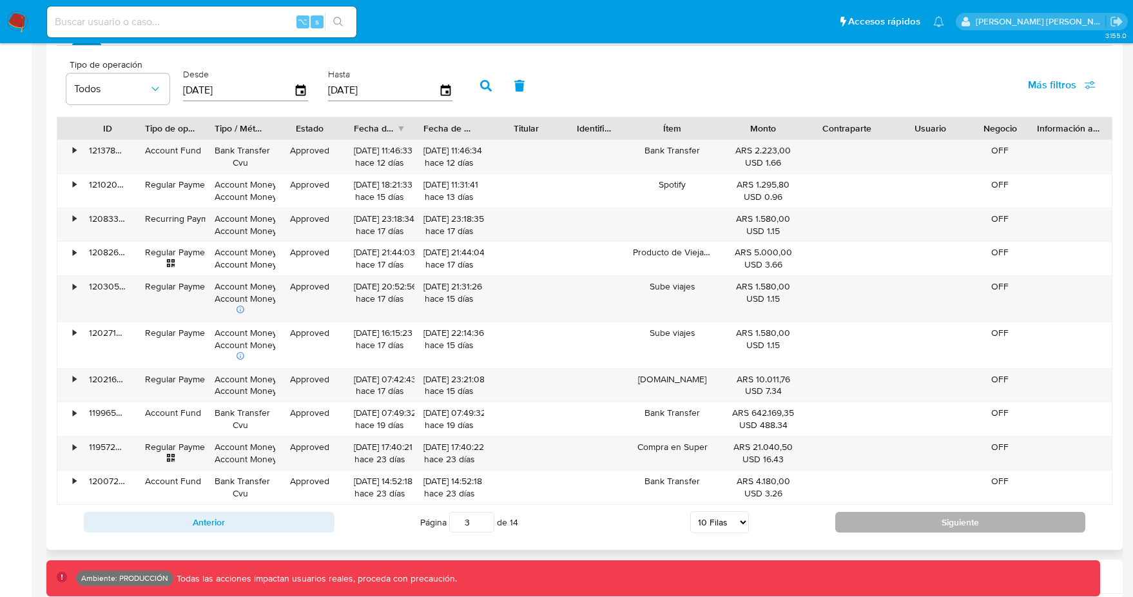
click at [933, 513] on button "Siguiente" at bounding box center [960, 522] width 251 height 21
type input "4"
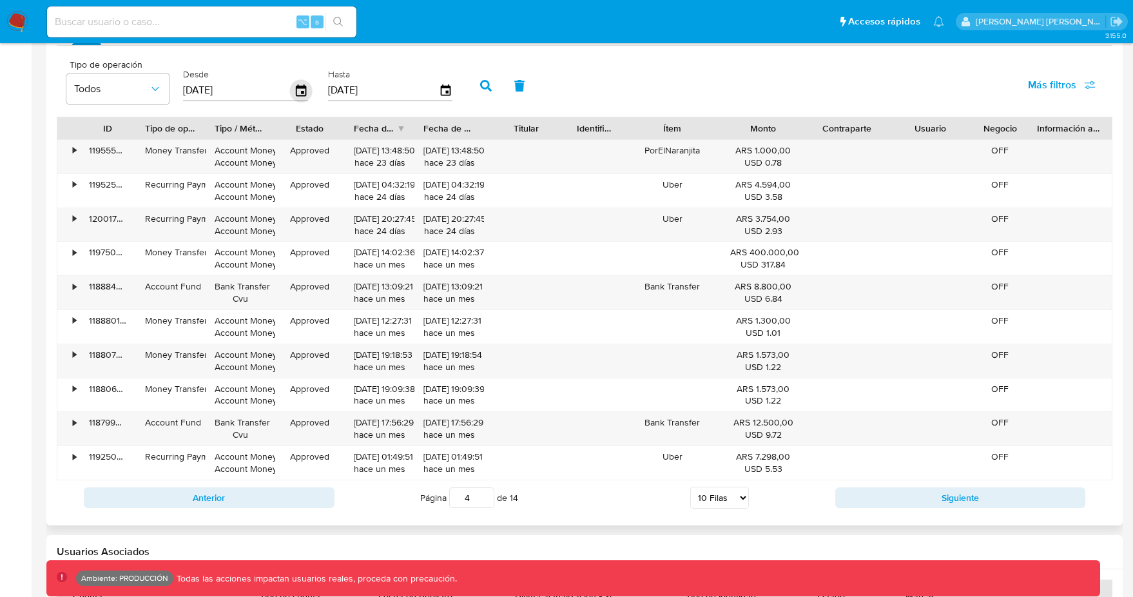
click at [300, 95] on icon "button" at bounding box center [301, 90] width 10 height 12
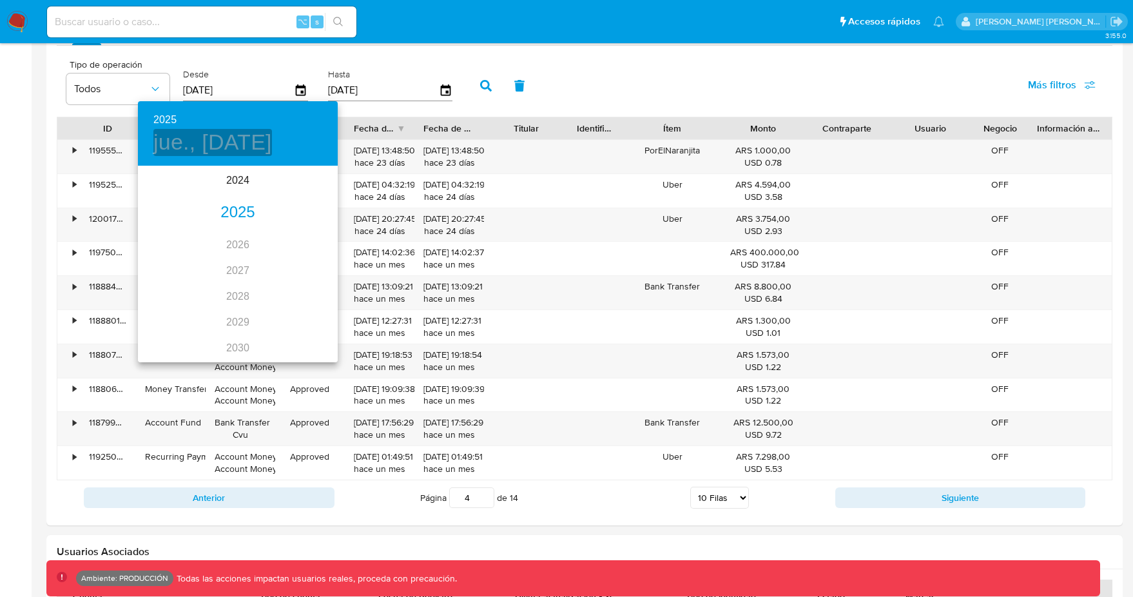
click at [224, 140] on h4 "jue., may. 22" at bounding box center [212, 142] width 119 height 27
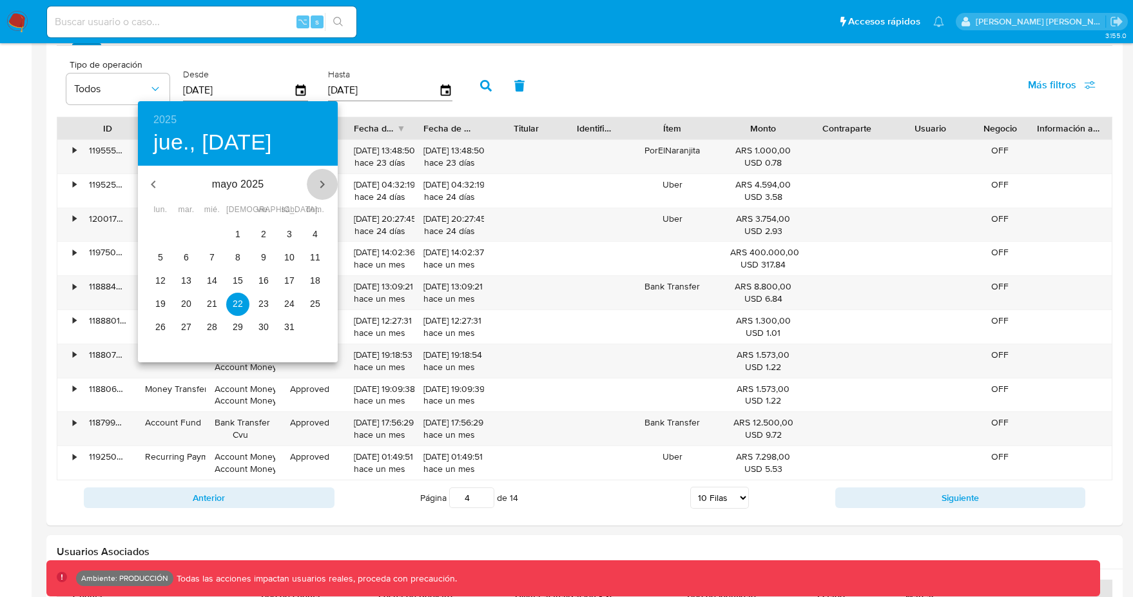
click at [322, 181] on icon "button" at bounding box center [321, 184] width 15 height 15
click at [269, 236] on span "1" at bounding box center [263, 233] width 23 height 13
type input "01/08/2025"
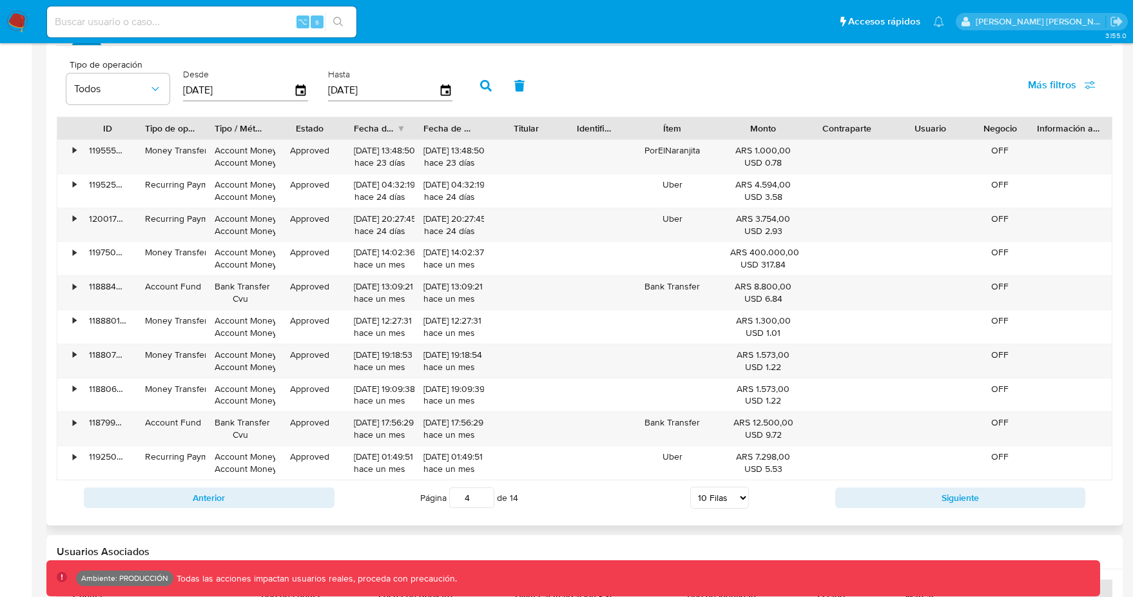
click at [483, 90] on icon "button" at bounding box center [486, 86] width 12 height 12
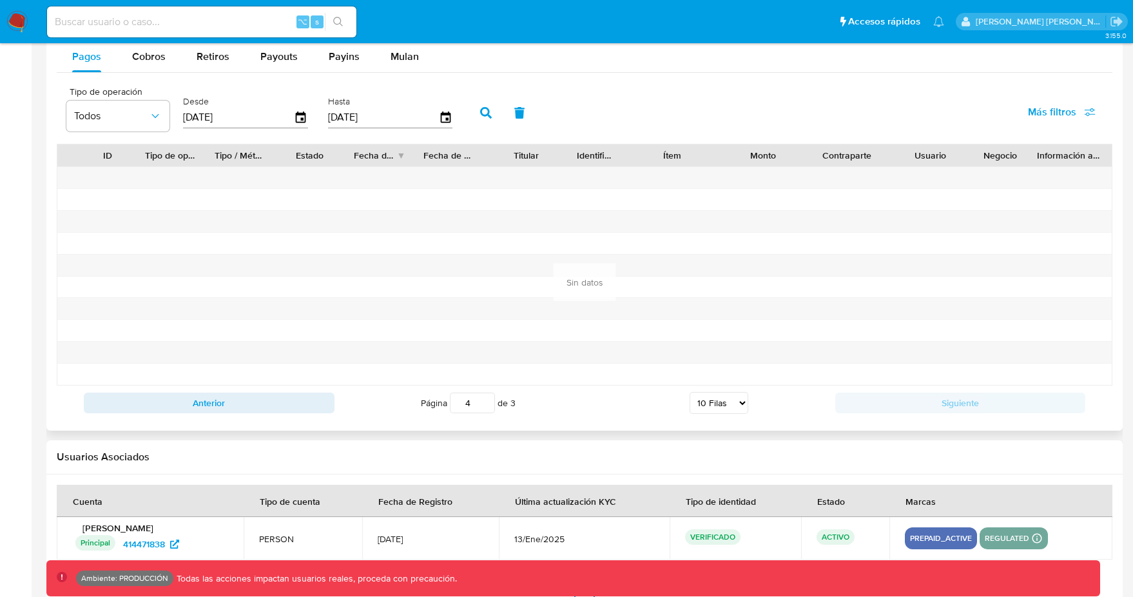
scroll to position [1217, 0]
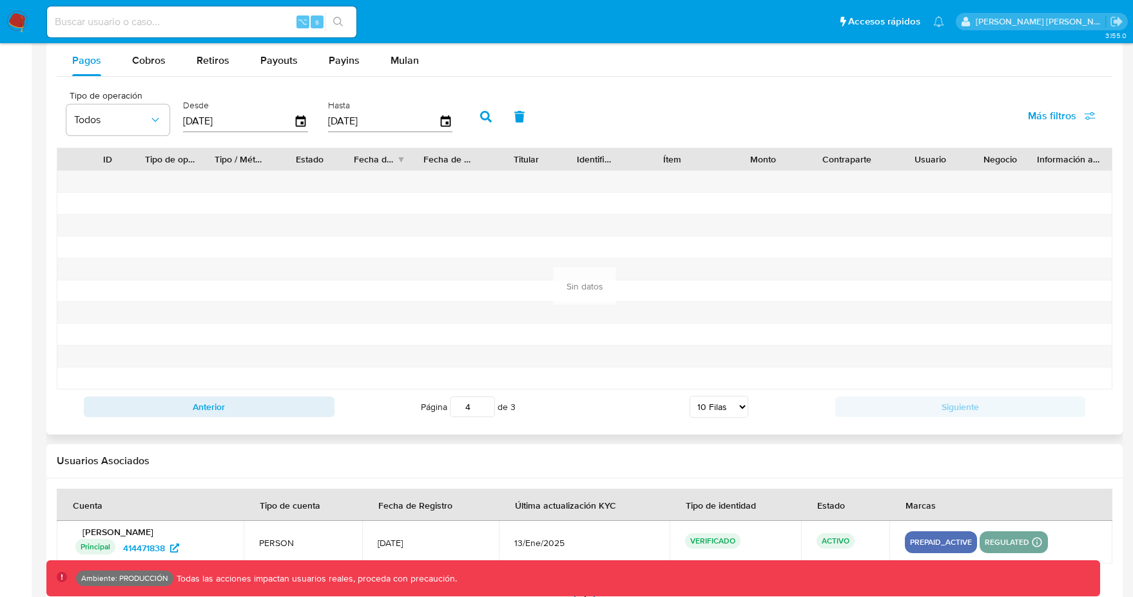
click at [475, 117] on button "button" at bounding box center [486, 116] width 34 height 31
click at [225, 53] on span "Retiros" at bounding box center [213, 60] width 33 height 15
select select "10"
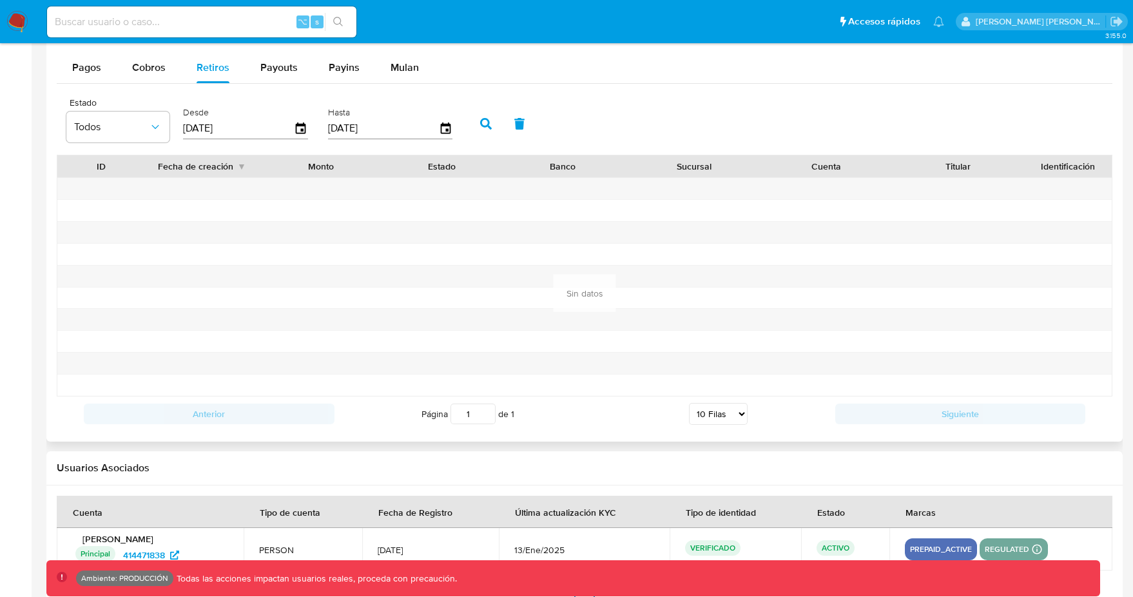
scroll to position [1204, 0]
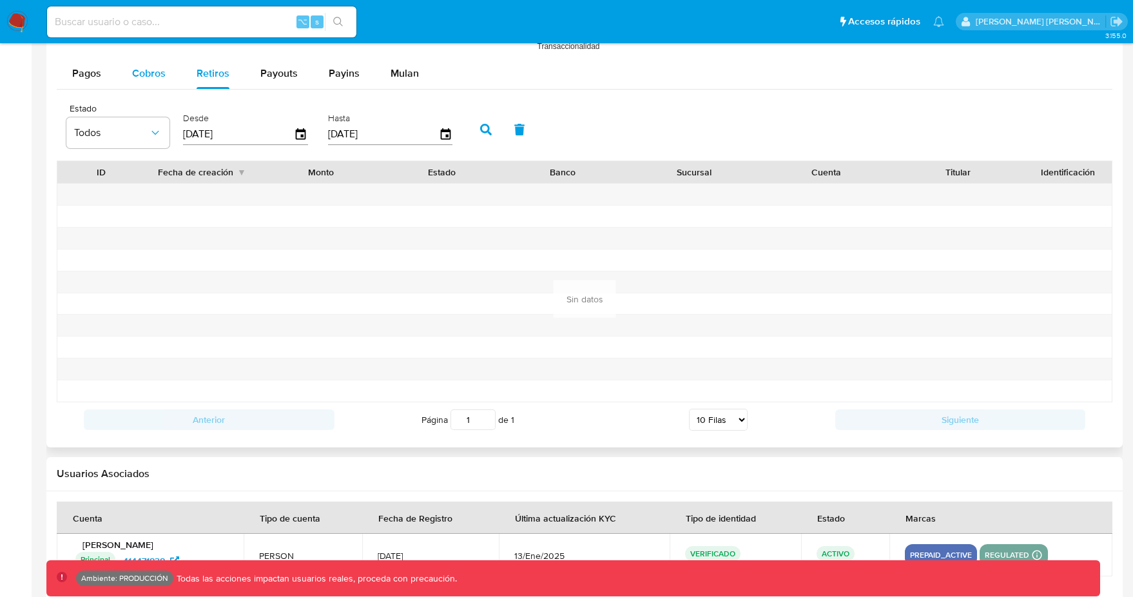
click at [169, 70] on button "Cobros" at bounding box center [149, 73] width 64 height 31
select select "10"
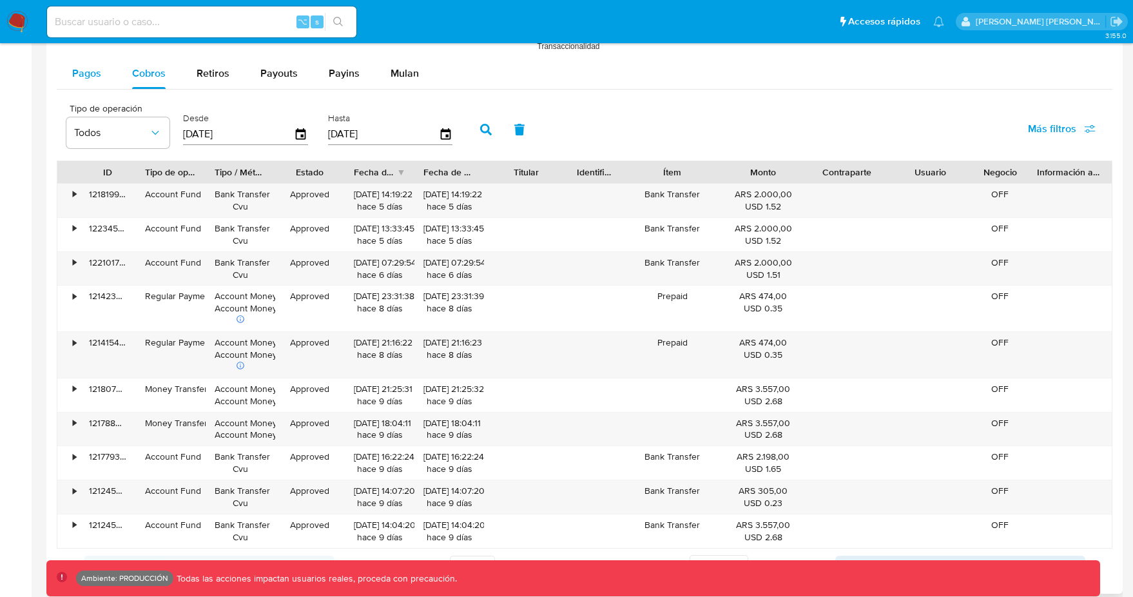
click at [95, 79] on span "Pagos" at bounding box center [86, 73] width 29 height 15
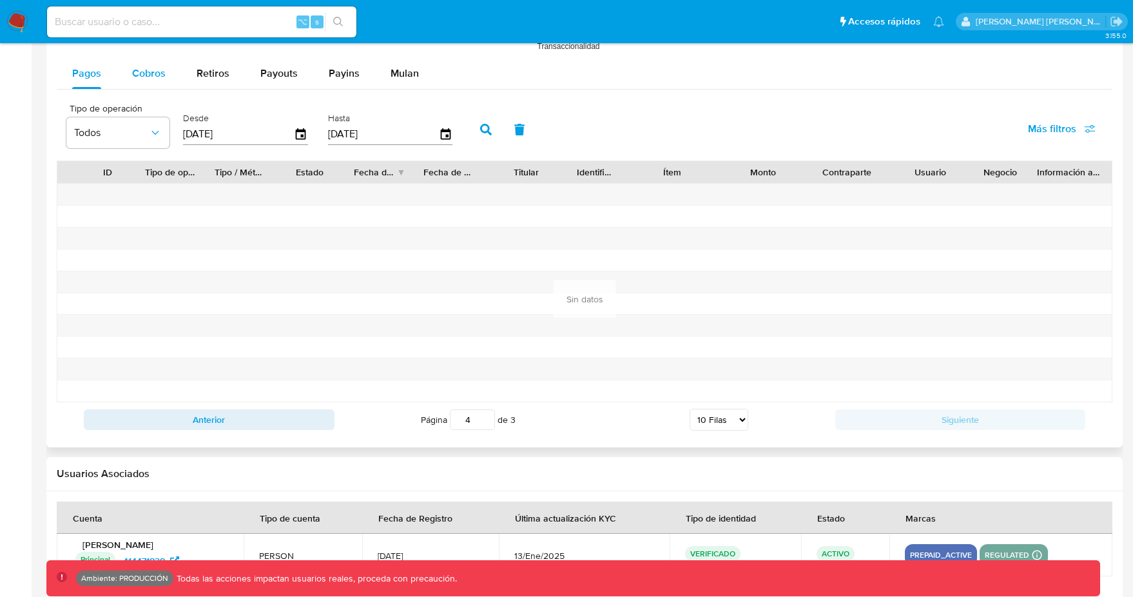
click at [146, 77] on span "Cobros" at bounding box center [149, 73] width 34 height 15
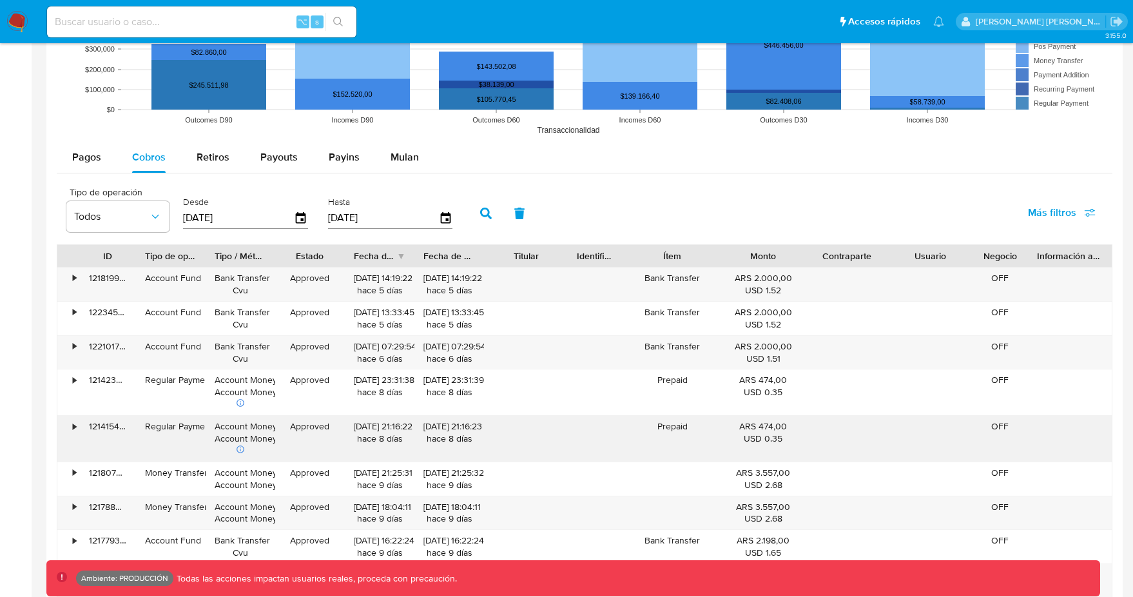
scroll to position [1052, 0]
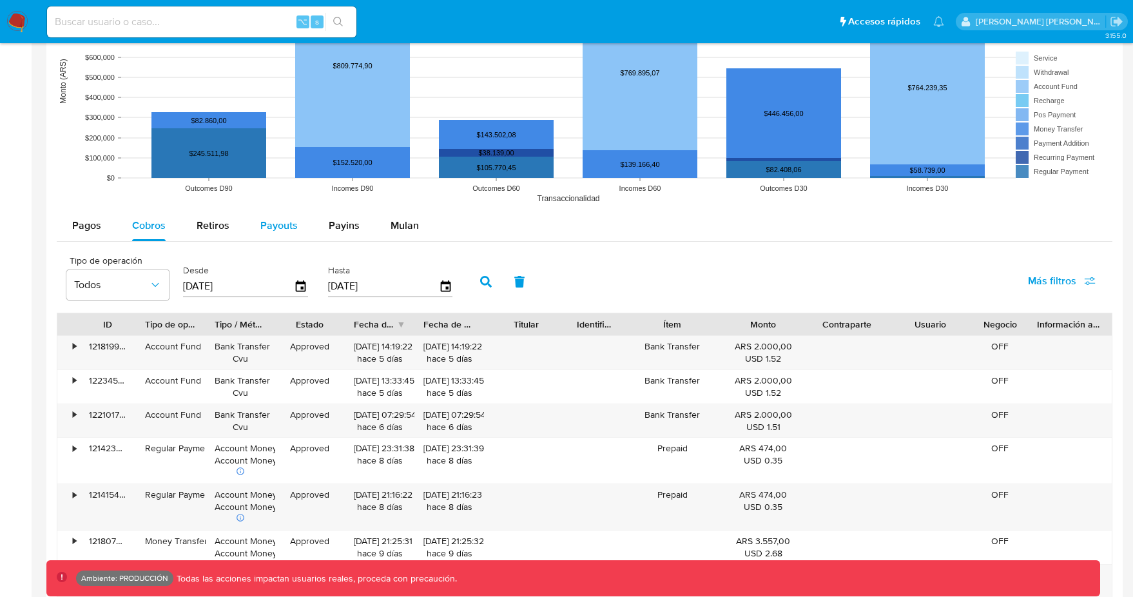
click at [276, 225] on span "Payouts" at bounding box center [278, 225] width 37 height 15
select select "10"
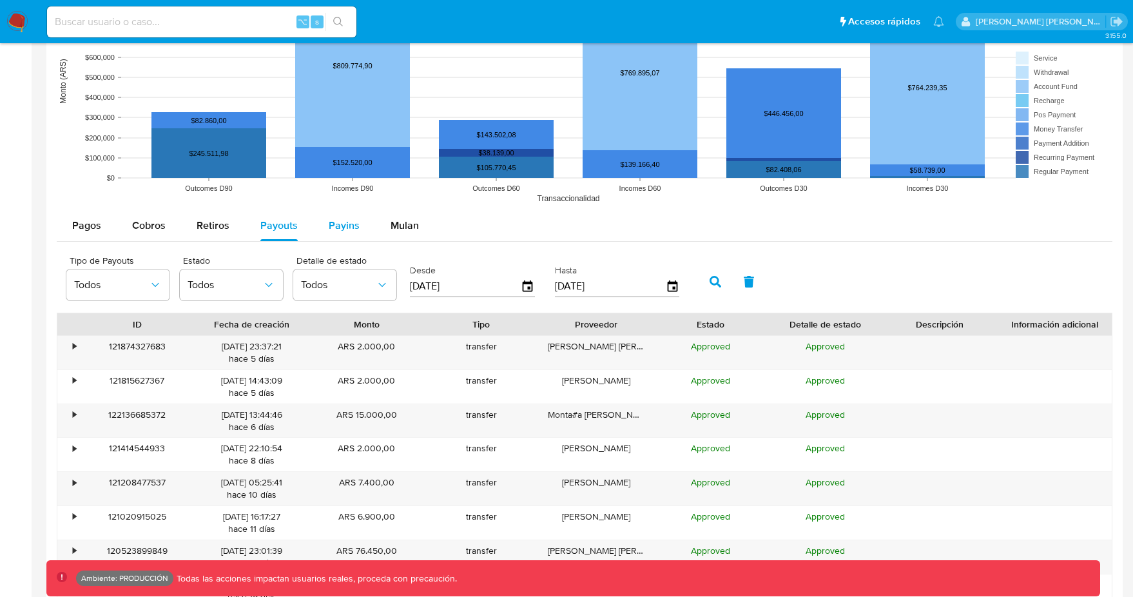
click at [352, 225] on span "Payins" at bounding box center [344, 225] width 31 height 15
select select "10"
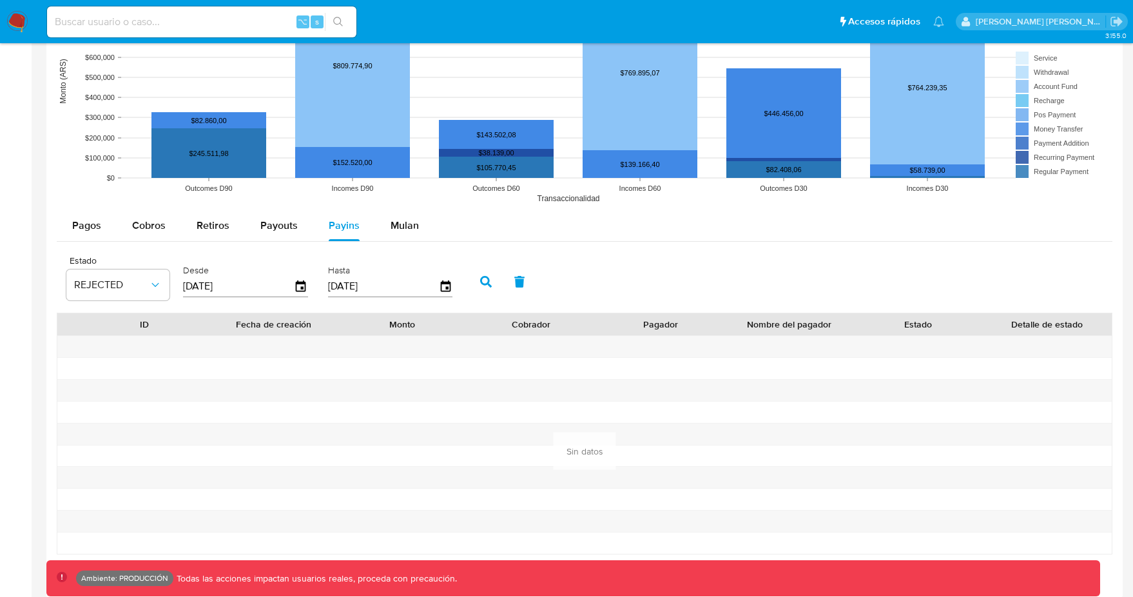
scroll to position [1056, 0]
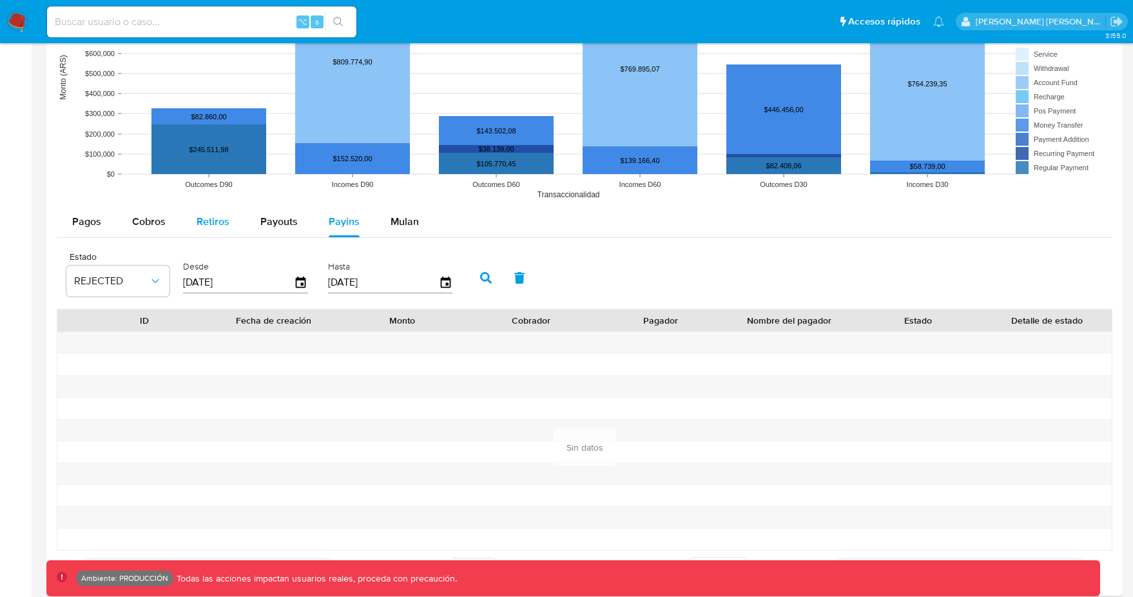
click at [227, 226] on button "Retiros" at bounding box center [213, 221] width 64 height 31
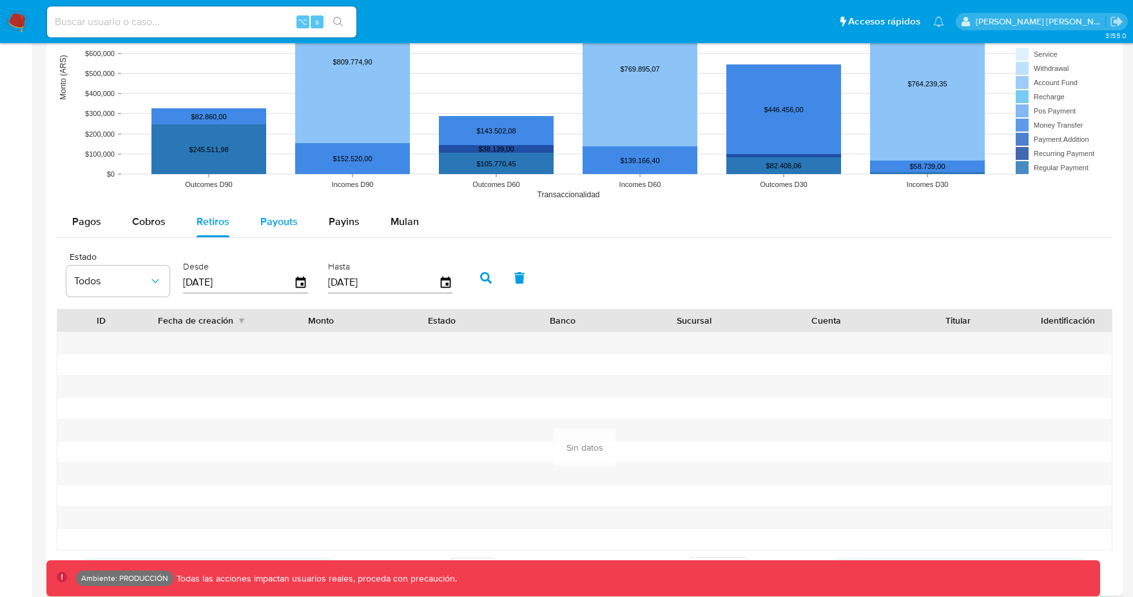
click at [262, 231] on div "Payouts" at bounding box center [278, 221] width 37 height 31
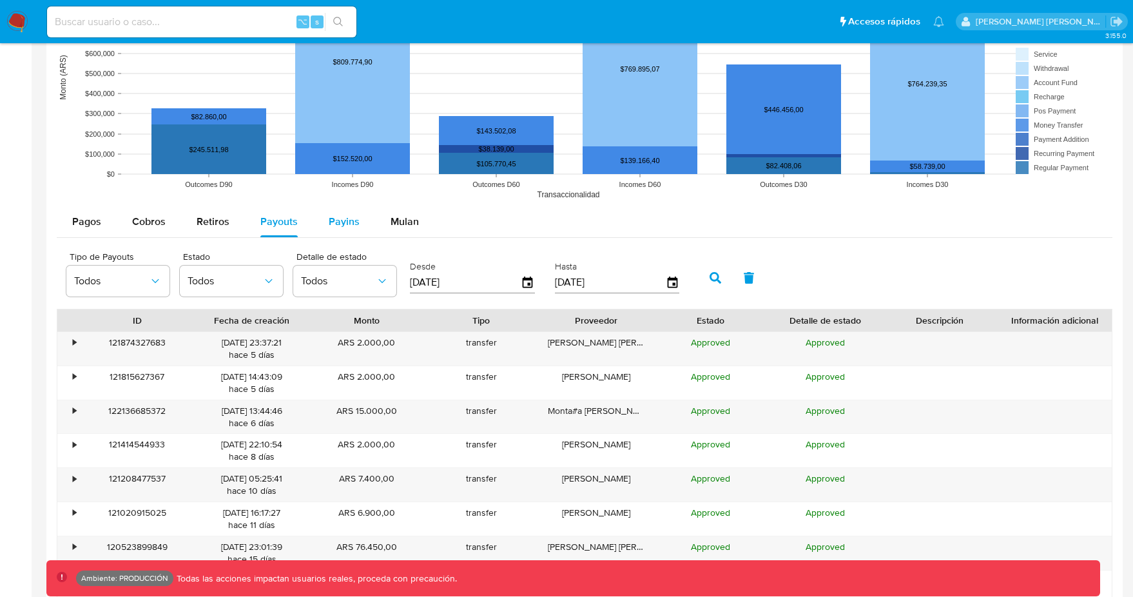
click at [350, 231] on div "Payins" at bounding box center [344, 221] width 31 height 31
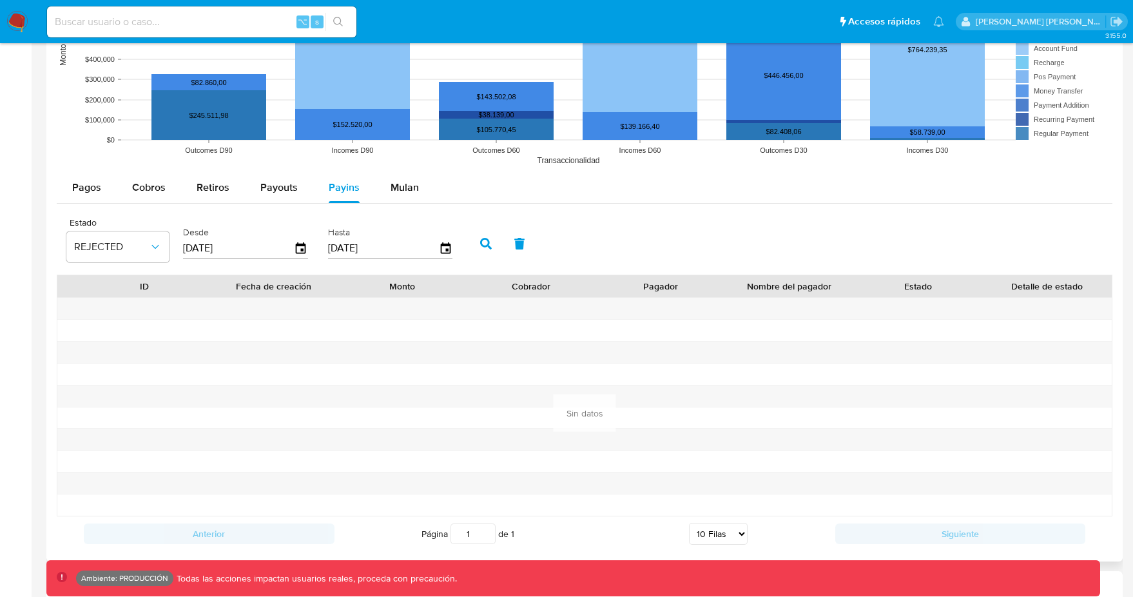
scroll to position [1114, 0]
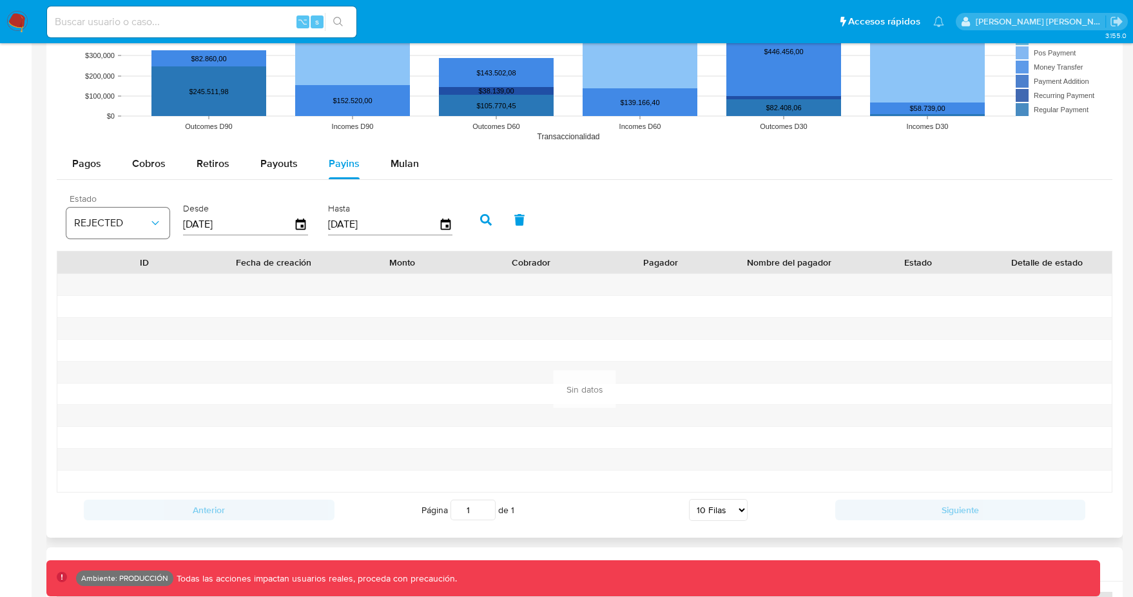
click at [149, 224] on icon "button" at bounding box center [155, 222] width 13 height 13
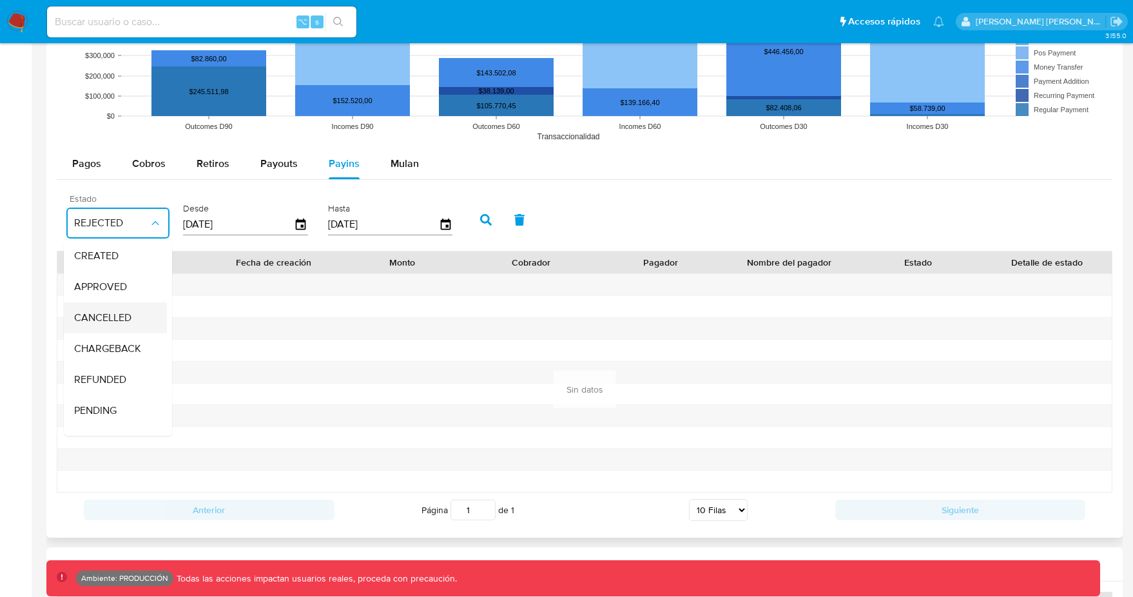
scroll to position [85, 0]
click at [98, 417] on span "Todos" at bounding box center [87, 420] width 26 height 13
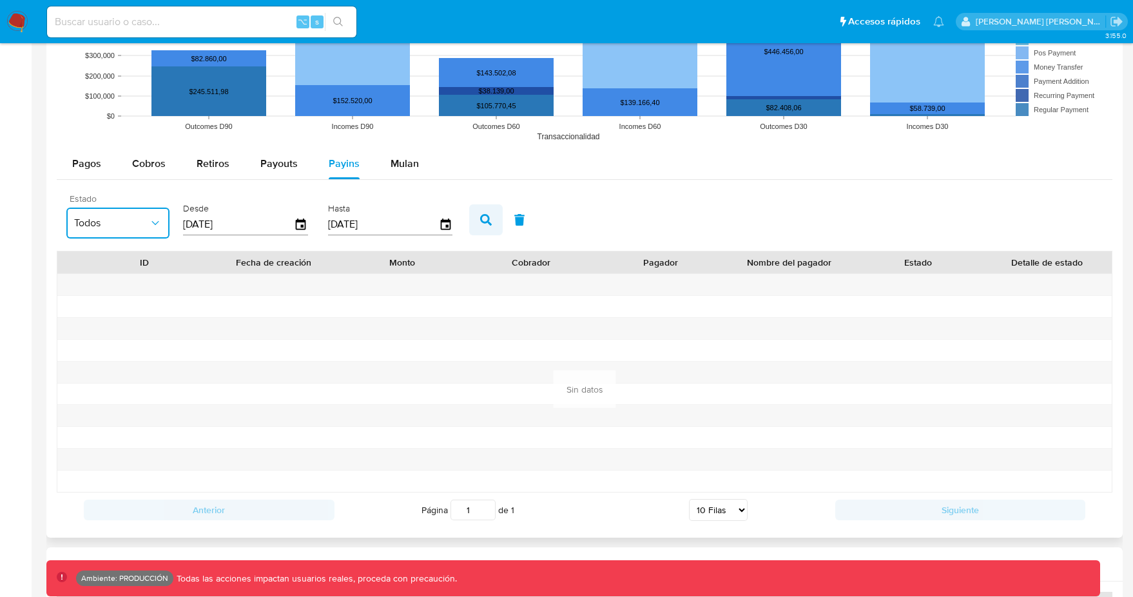
click at [472, 219] on button "button" at bounding box center [486, 219] width 34 height 31
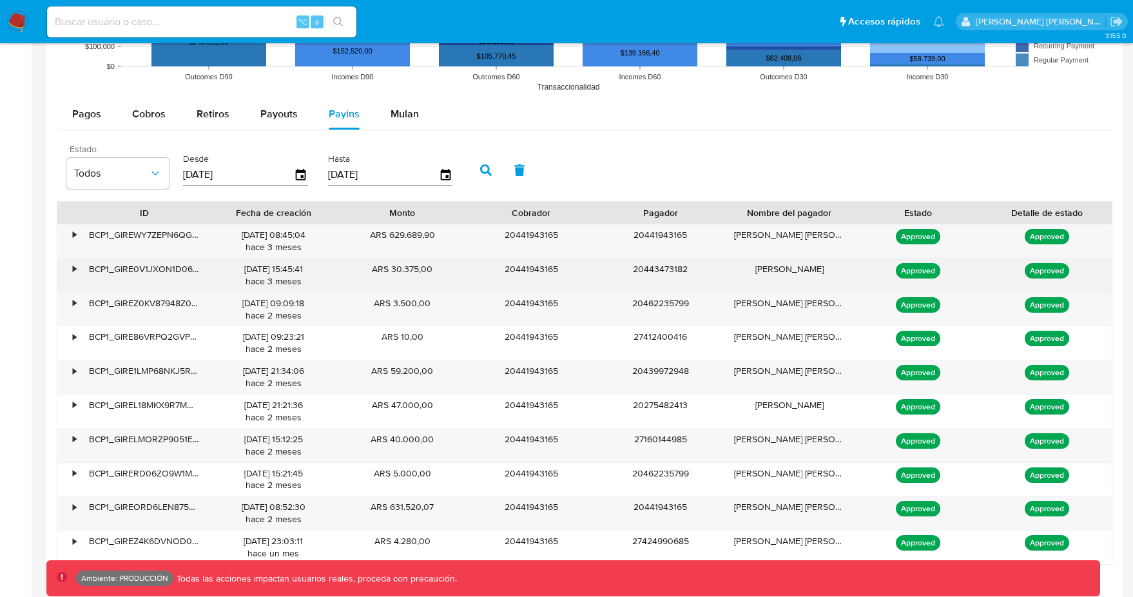
scroll to position [1126, 0]
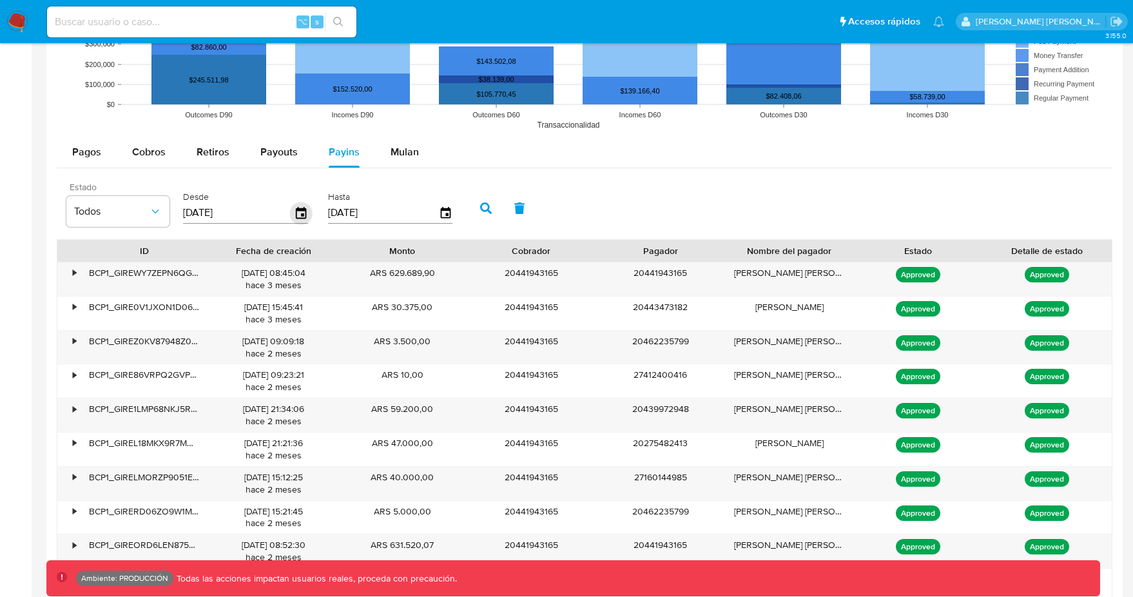
click at [299, 215] on icon "button" at bounding box center [301, 213] width 10 height 12
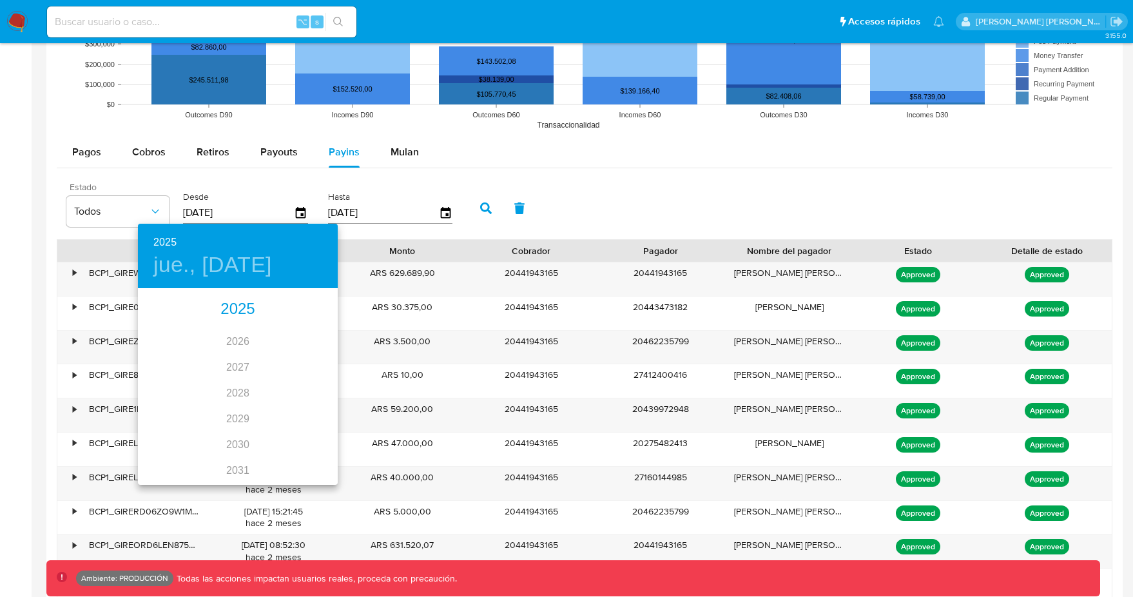
click at [225, 264] on h4 "jue., may. 22" at bounding box center [212, 264] width 119 height 27
click at [327, 306] on icon "button" at bounding box center [321, 306] width 15 height 15
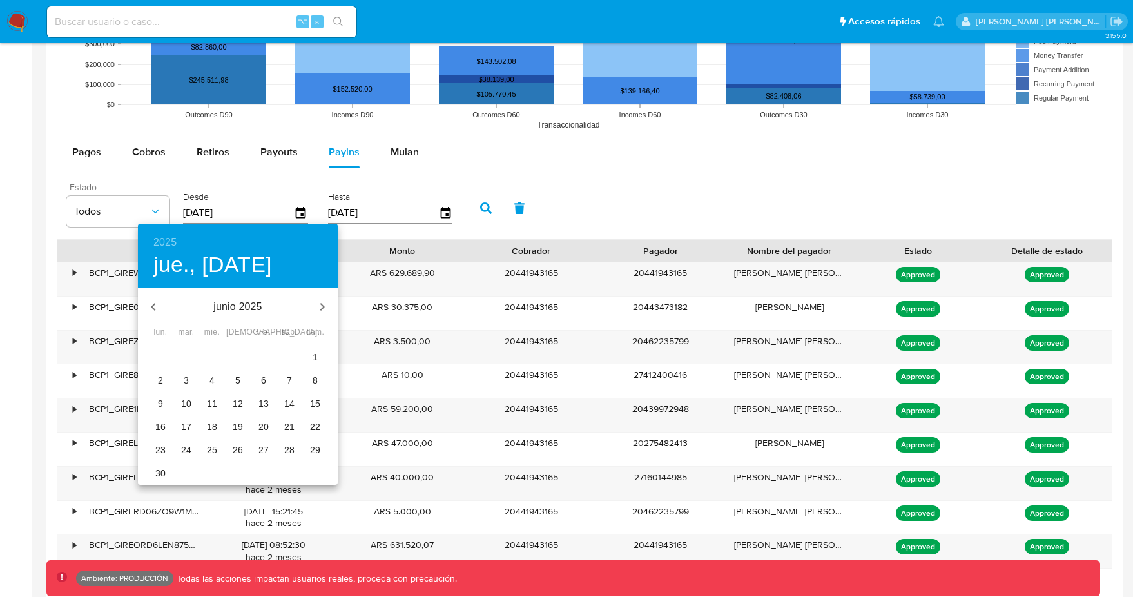
click at [327, 306] on icon "button" at bounding box center [321, 306] width 15 height 15
click at [324, 309] on icon "button" at bounding box center [321, 306] width 15 height 15
click at [265, 350] on p "1" at bounding box center [263, 356] width 5 height 13
type input "01/08/2025"
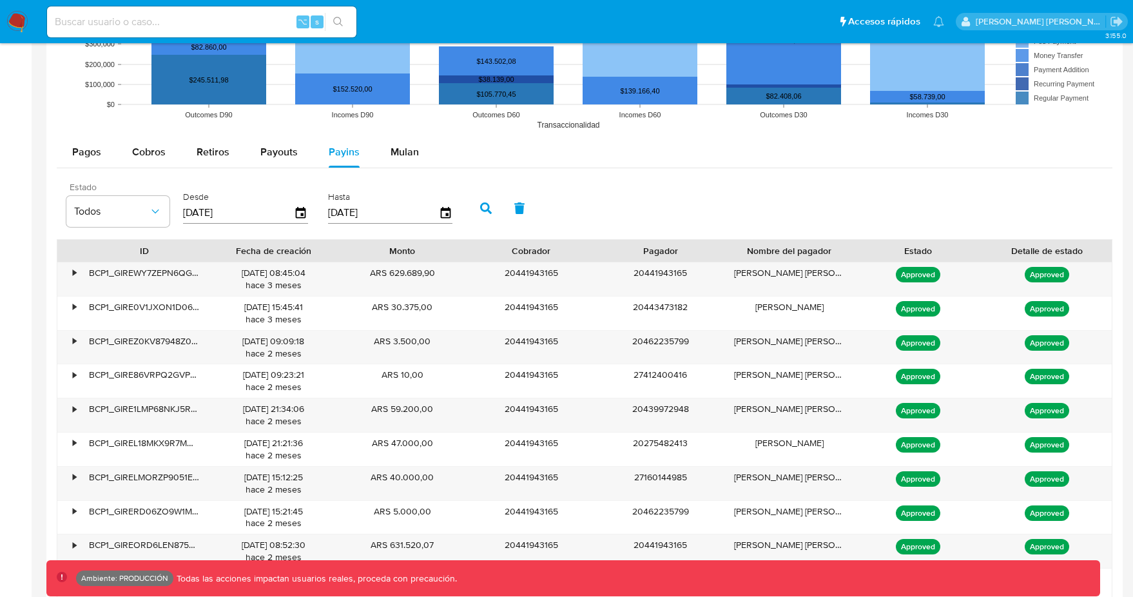
click at [475, 206] on button "button" at bounding box center [486, 208] width 34 height 31
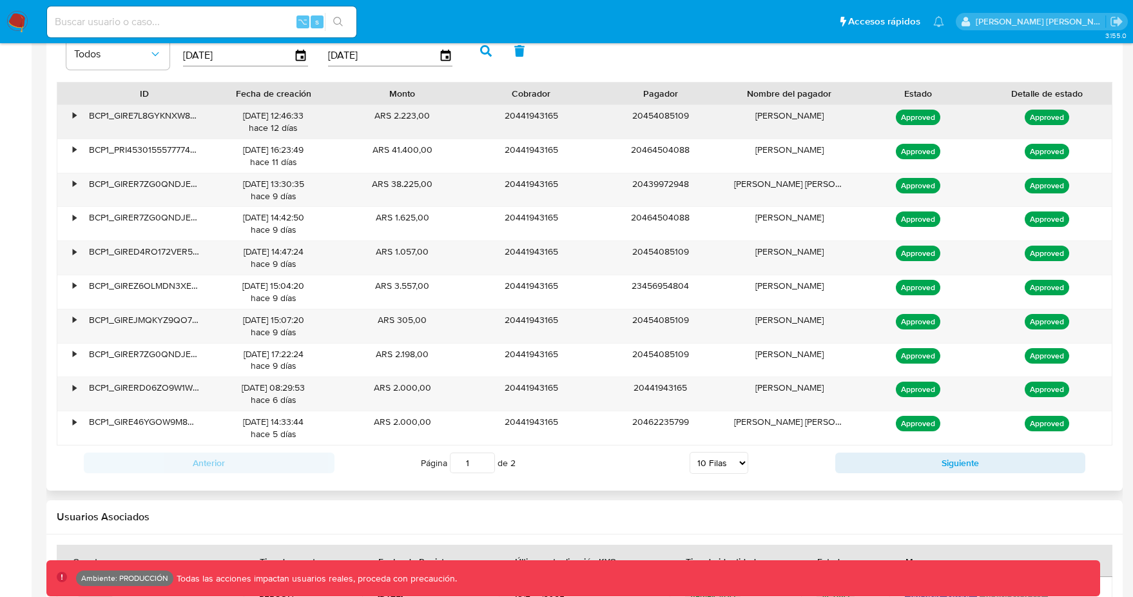
scroll to position [1289, 0]
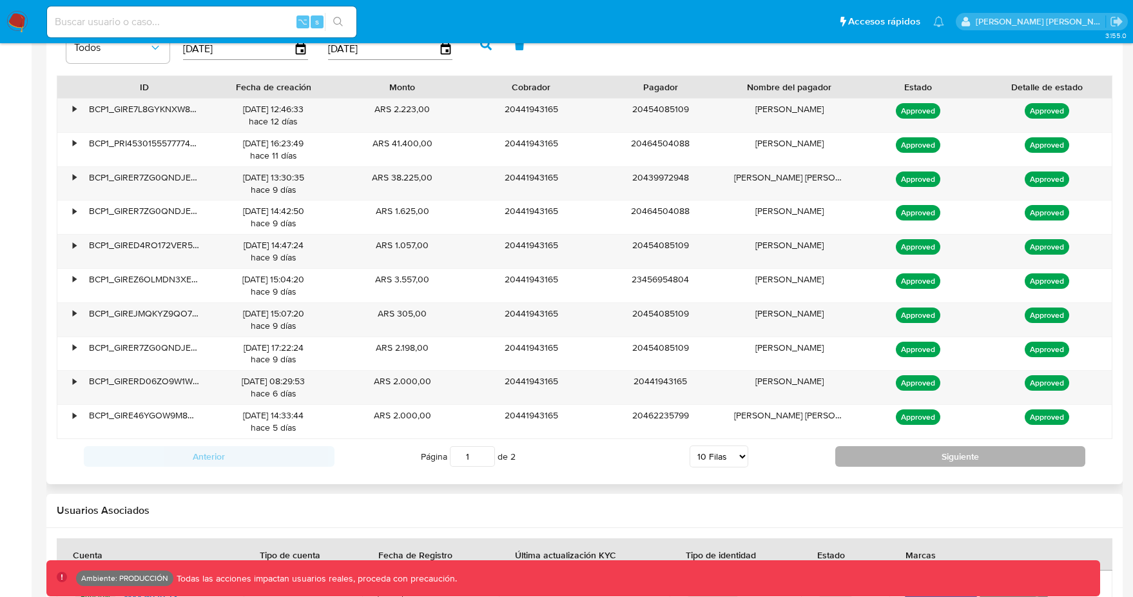
click at [948, 452] on button "Siguiente" at bounding box center [960, 456] width 251 height 21
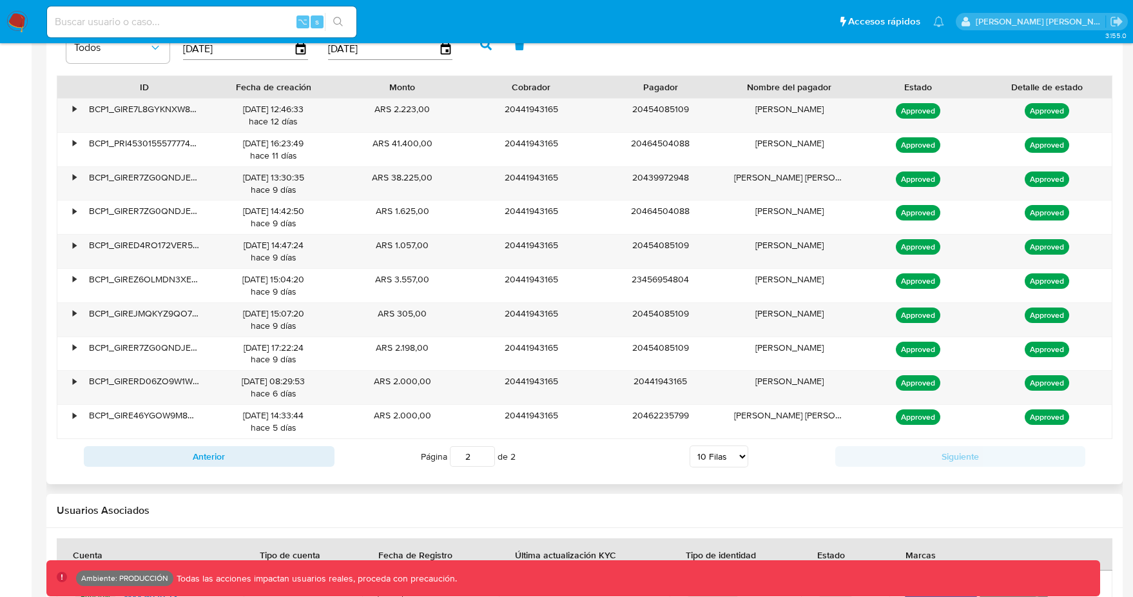
scroll to position [1069, 0]
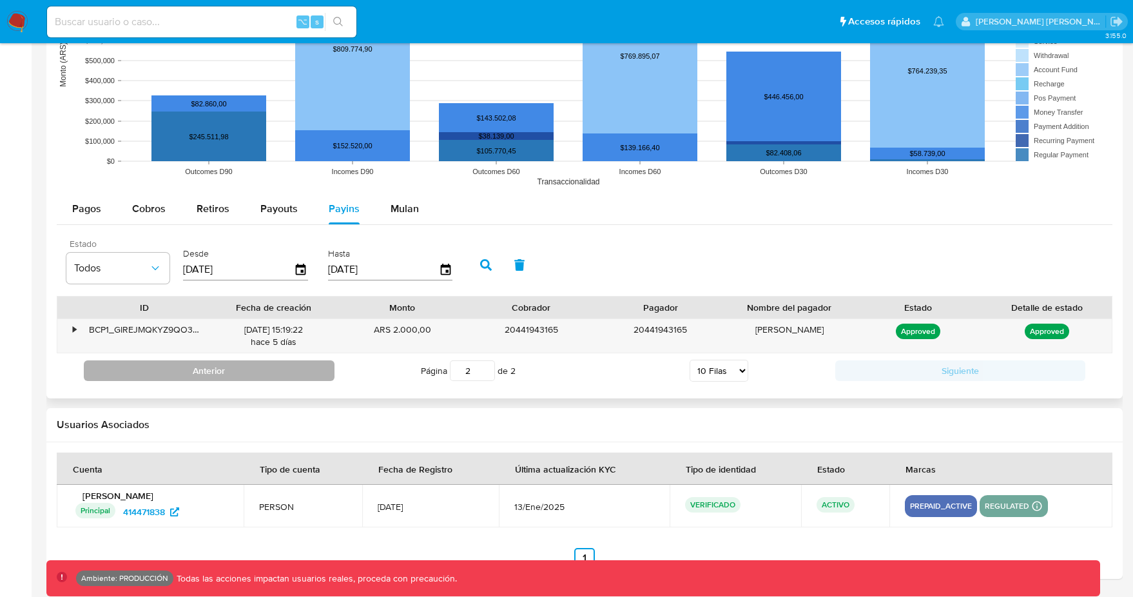
click at [251, 370] on button "Anterior" at bounding box center [209, 370] width 251 height 21
type input "1"
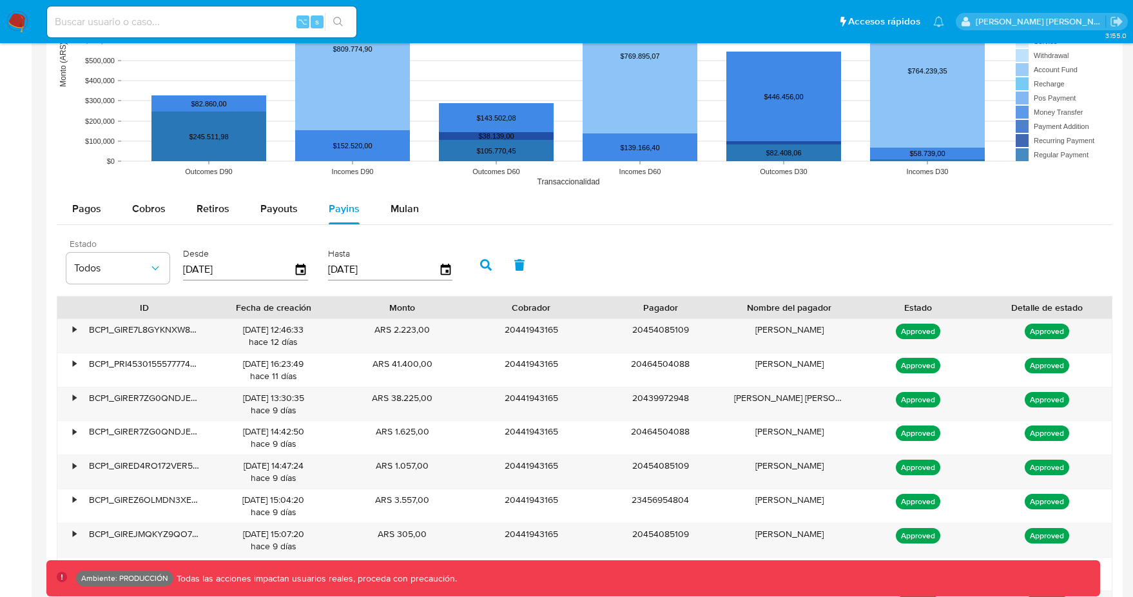
scroll to position [1073, 0]
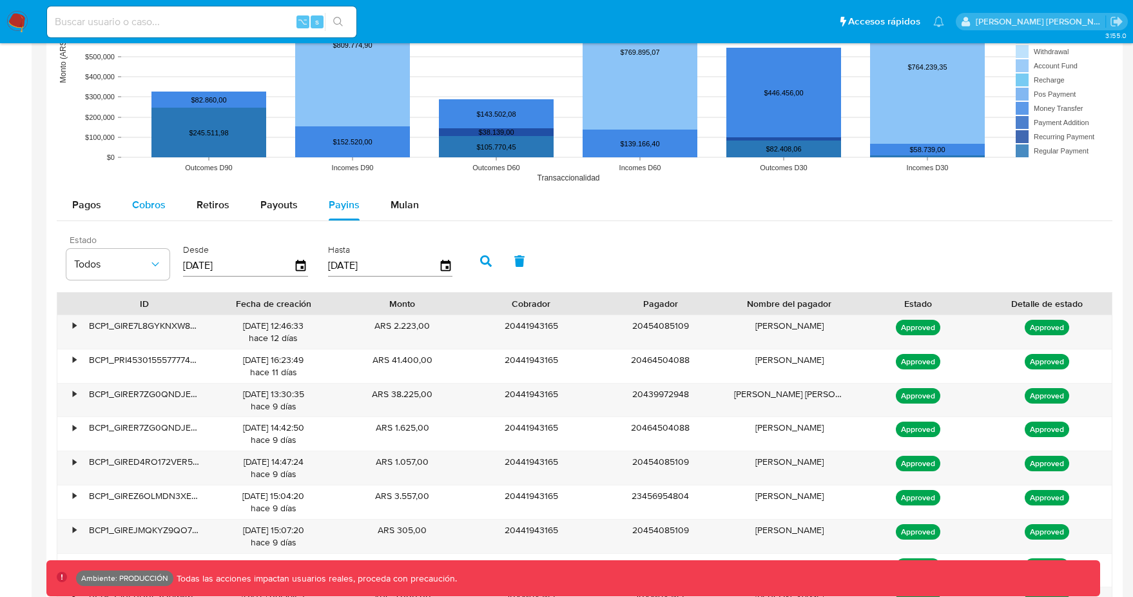
click at [155, 192] on div "Cobros" at bounding box center [149, 204] width 34 height 31
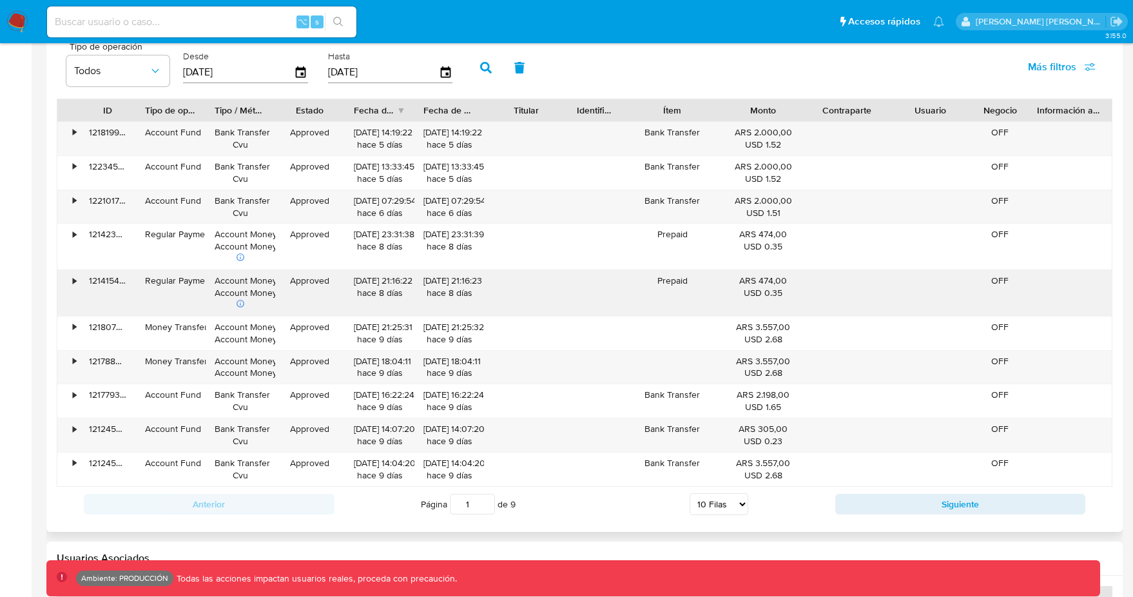
scroll to position [1312, 0]
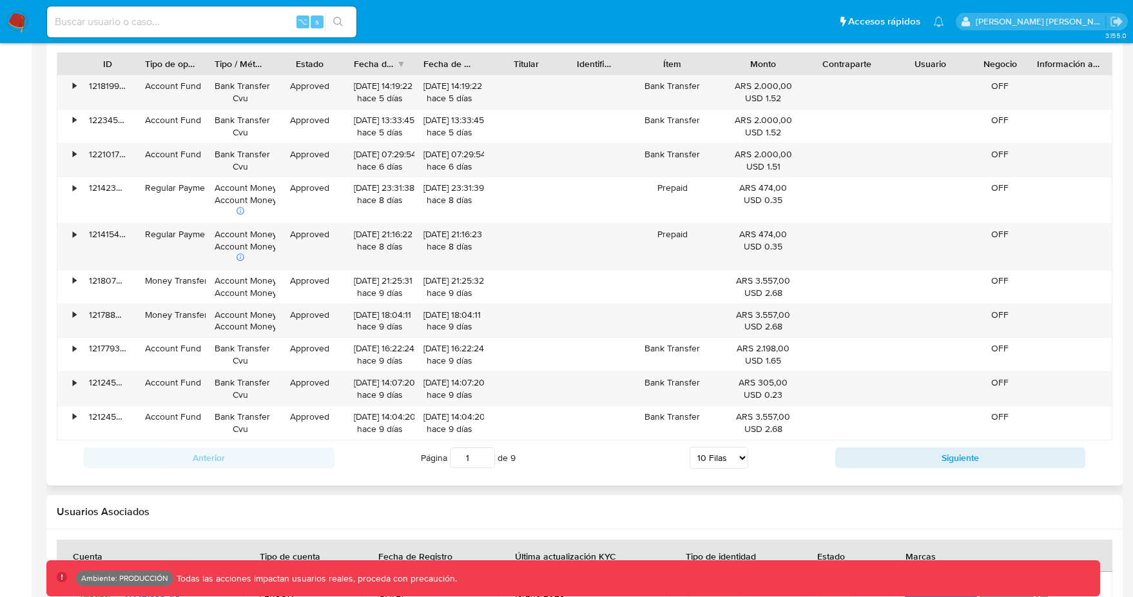
click at [864, 467] on div "Anterior Página 1 de 9 5 Filas 10 Filas 20 Filas 25 Filas 50 Filas 100 Filas Si…" at bounding box center [584, 457] width 1055 height 35
click at [874, 456] on button "Siguiente" at bounding box center [960, 457] width 251 height 21
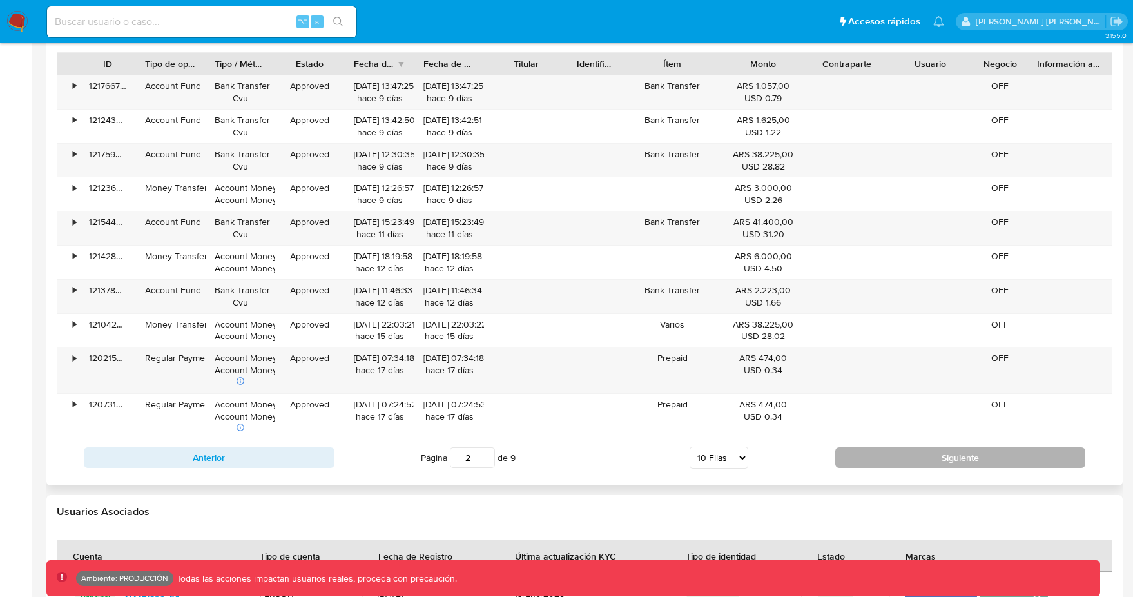
click at [884, 450] on button "Siguiente" at bounding box center [960, 457] width 251 height 21
type input "3"
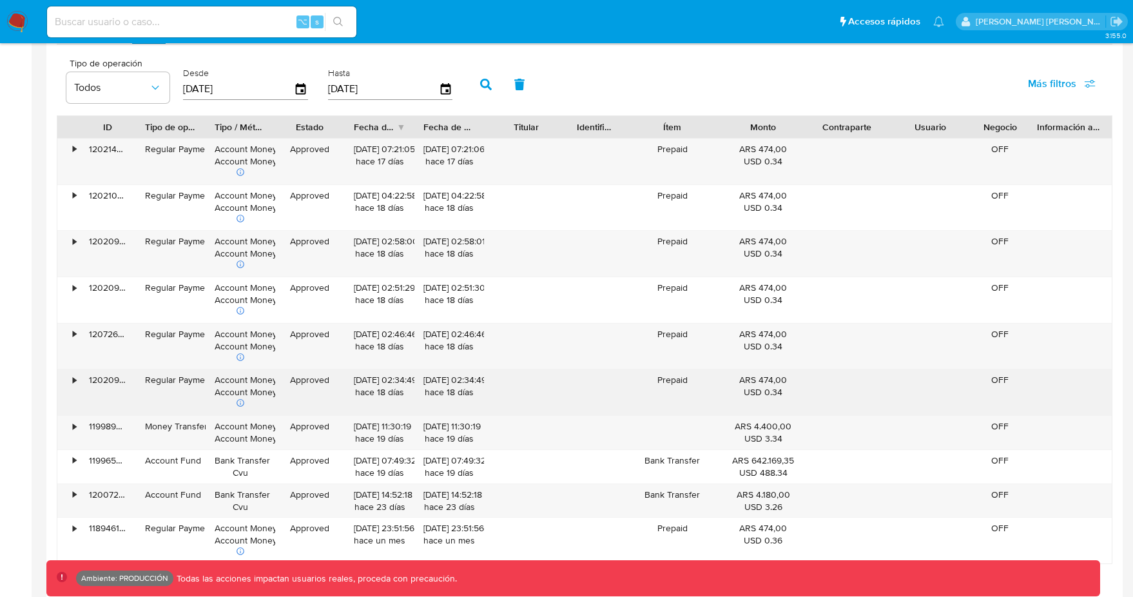
scroll to position [1247, 0]
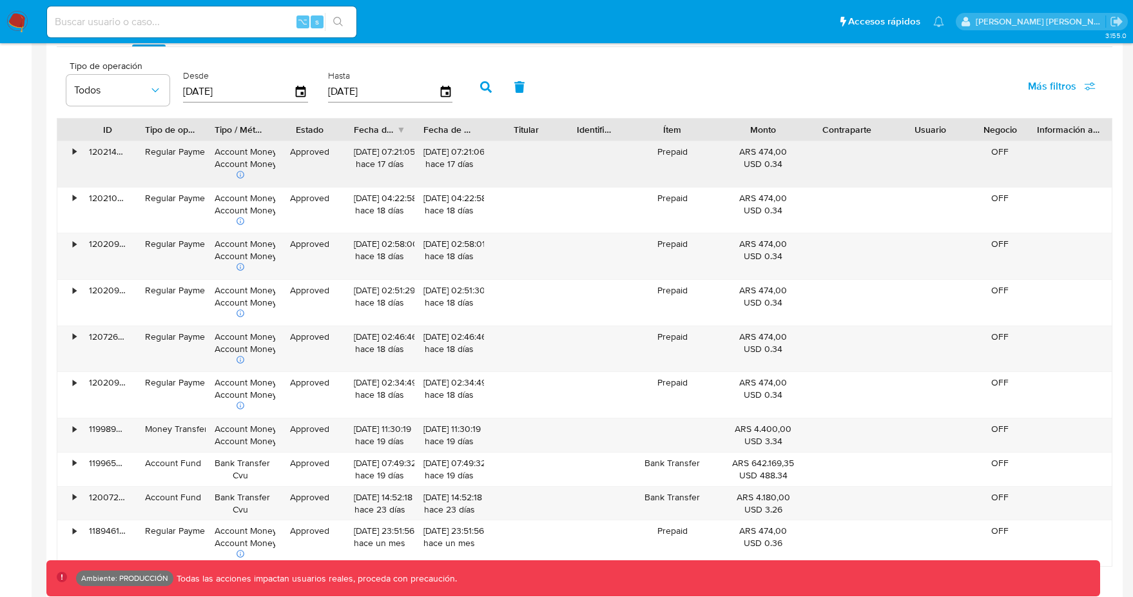
click at [69, 154] on div "•" at bounding box center [68, 164] width 23 height 46
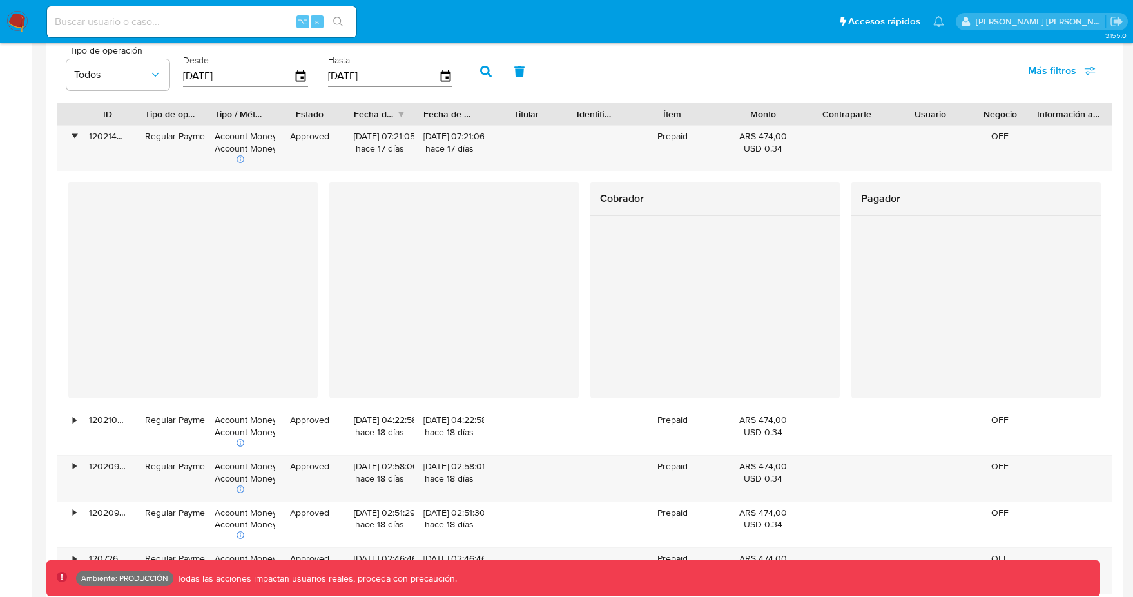
scroll to position [1263, 0]
click at [80, 135] on div "120214960739" at bounding box center [108, 147] width 56 height 46
click at [75, 135] on div "•" at bounding box center [74, 135] width 3 height 12
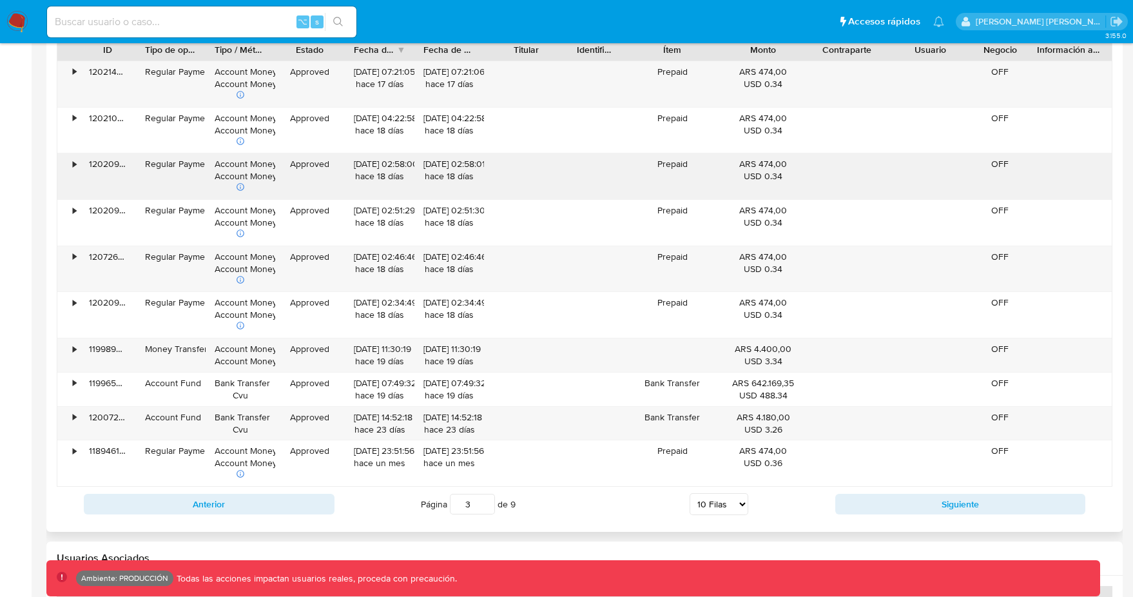
scroll to position [1327, 0]
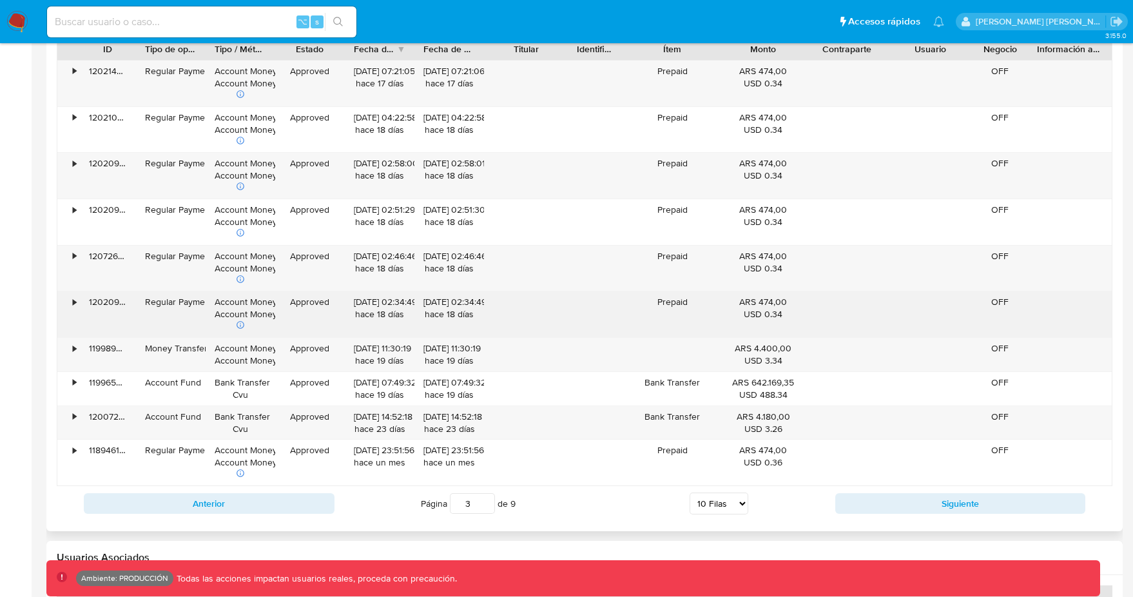
click at [69, 297] on div "•" at bounding box center [68, 314] width 23 height 46
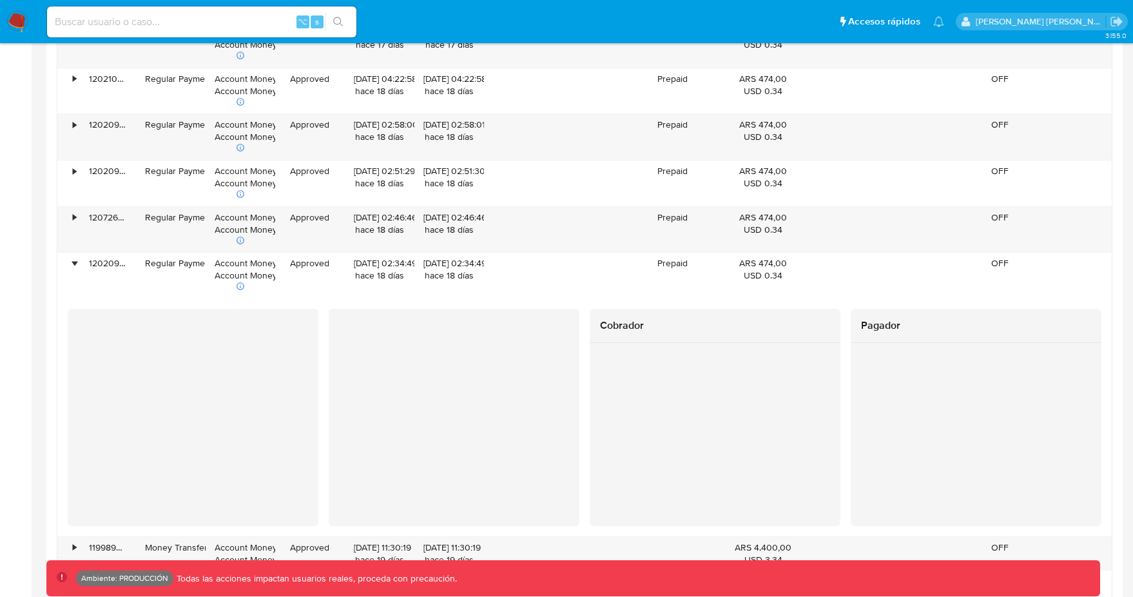
scroll to position [1369, 0]
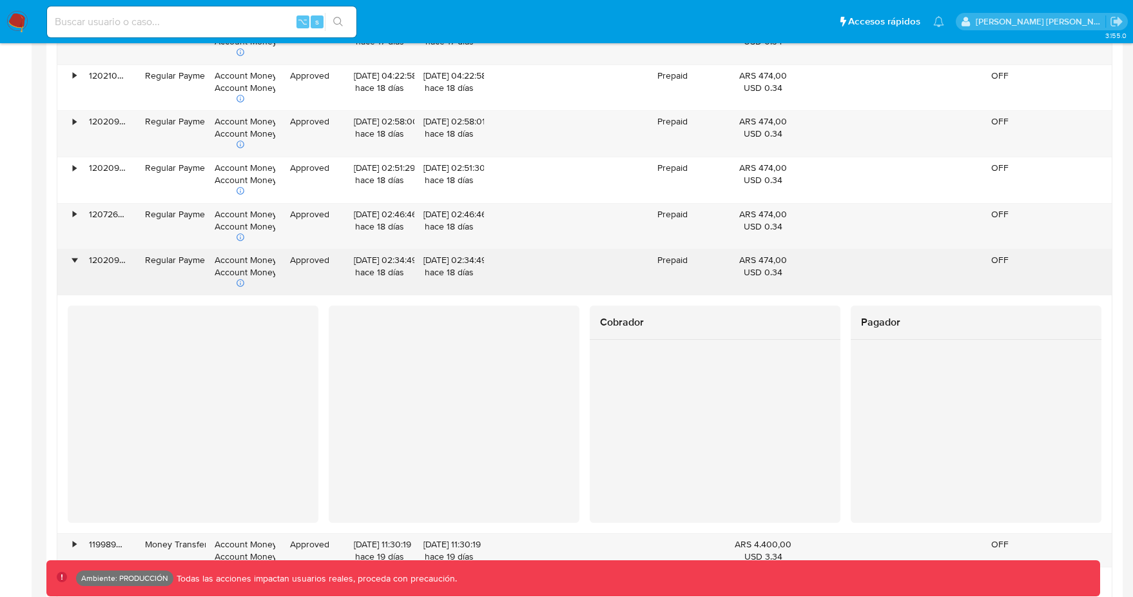
click at [73, 262] on div "•" at bounding box center [74, 260] width 3 height 12
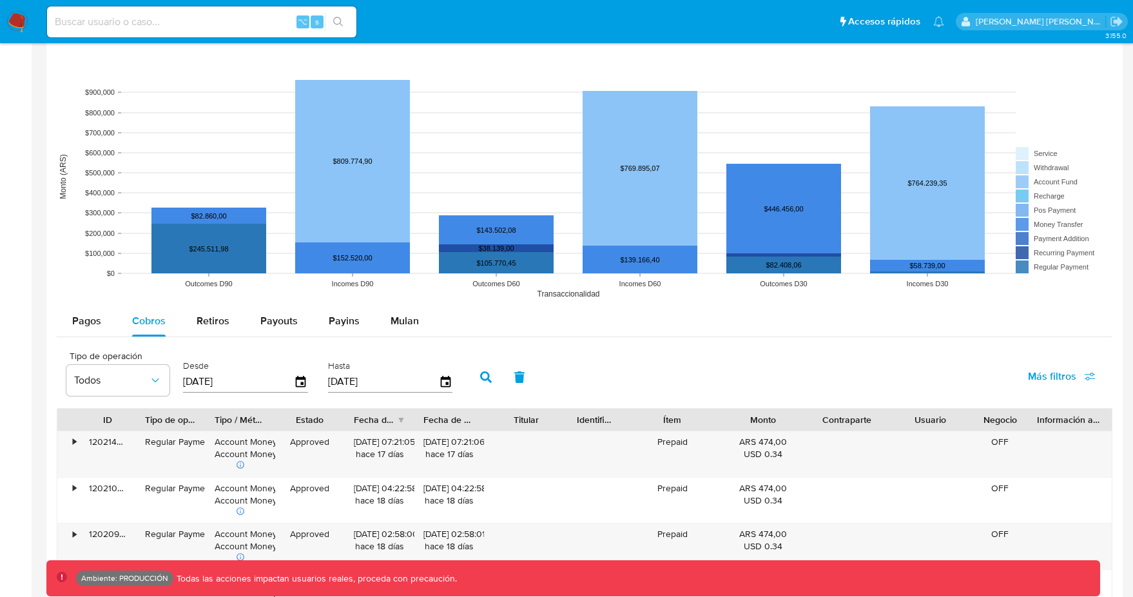
scroll to position [1057, 0]
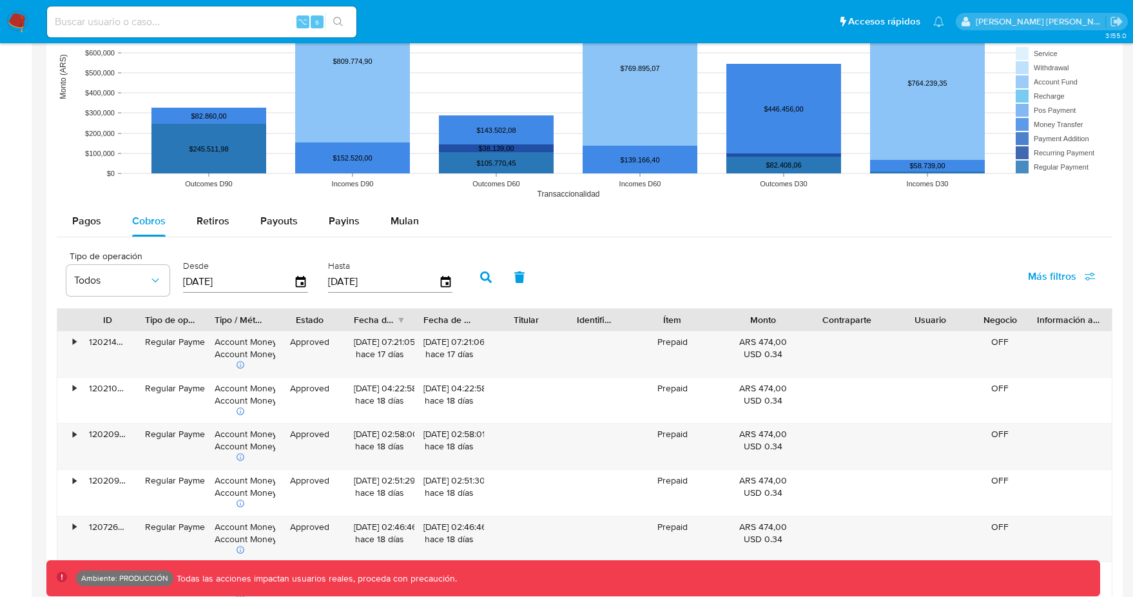
click at [103, 237] on div "Pagos Cobros Retiros Payouts Payins Mulan Tipo de operación Todos Desde 01/08/2…" at bounding box center [584, 499] width 1055 height 586
click at [103, 230] on button "Pagos" at bounding box center [87, 221] width 60 height 31
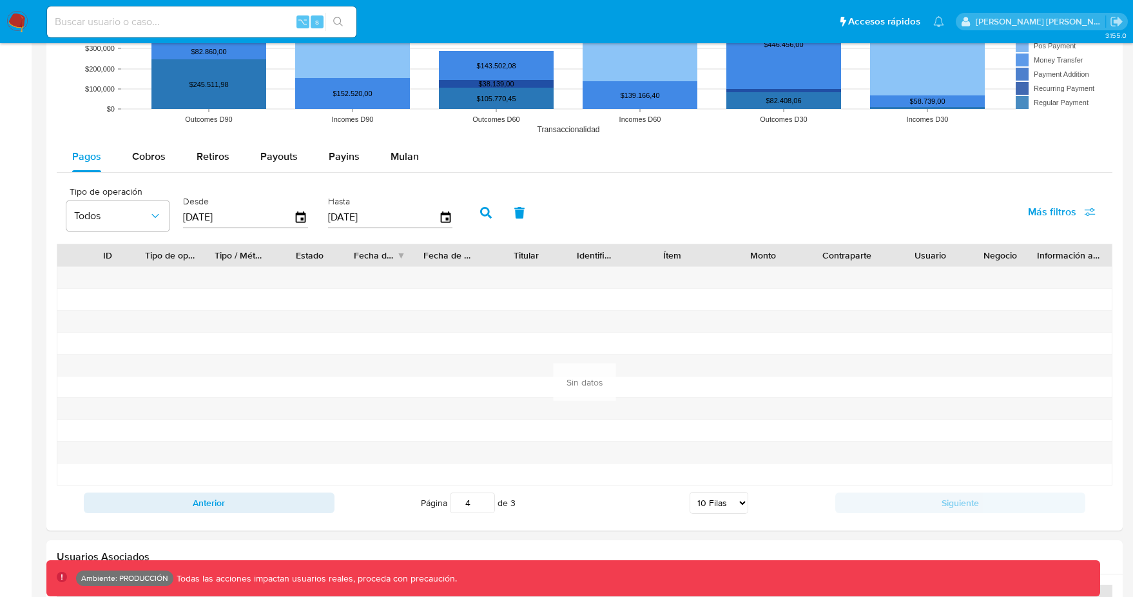
scroll to position [1036, 0]
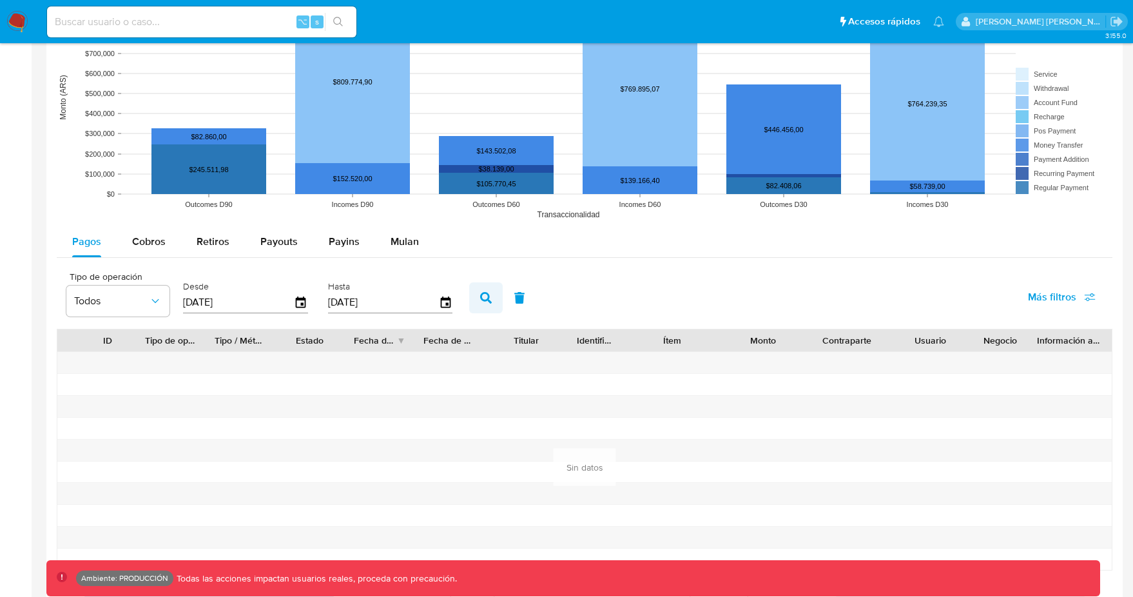
click at [487, 303] on icon "button" at bounding box center [486, 298] width 12 height 12
click at [515, 302] on icon "button" at bounding box center [520, 298] width 10 height 12
type input "22/05/2025"
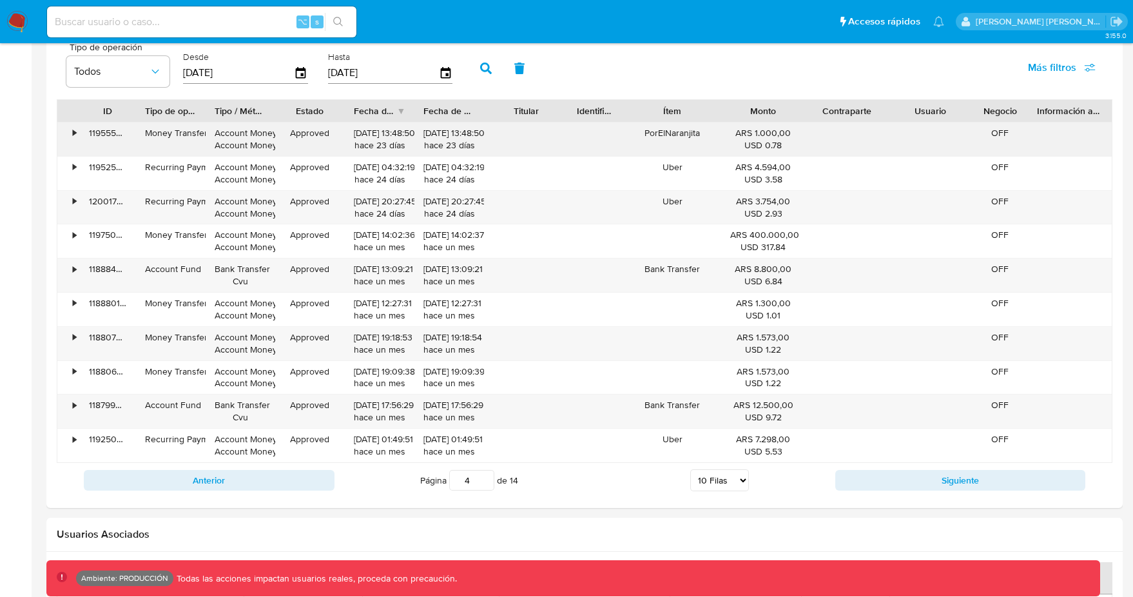
scroll to position [1268, 0]
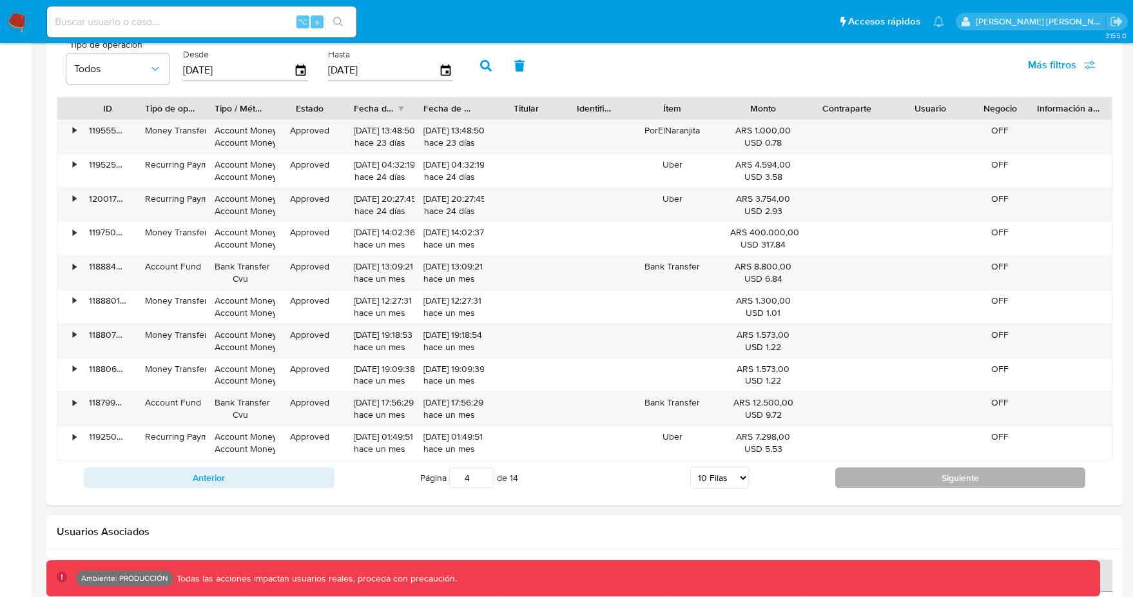
click at [886, 475] on button "Siguiente" at bounding box center [960, 477] width 251 height 21
type input "5"
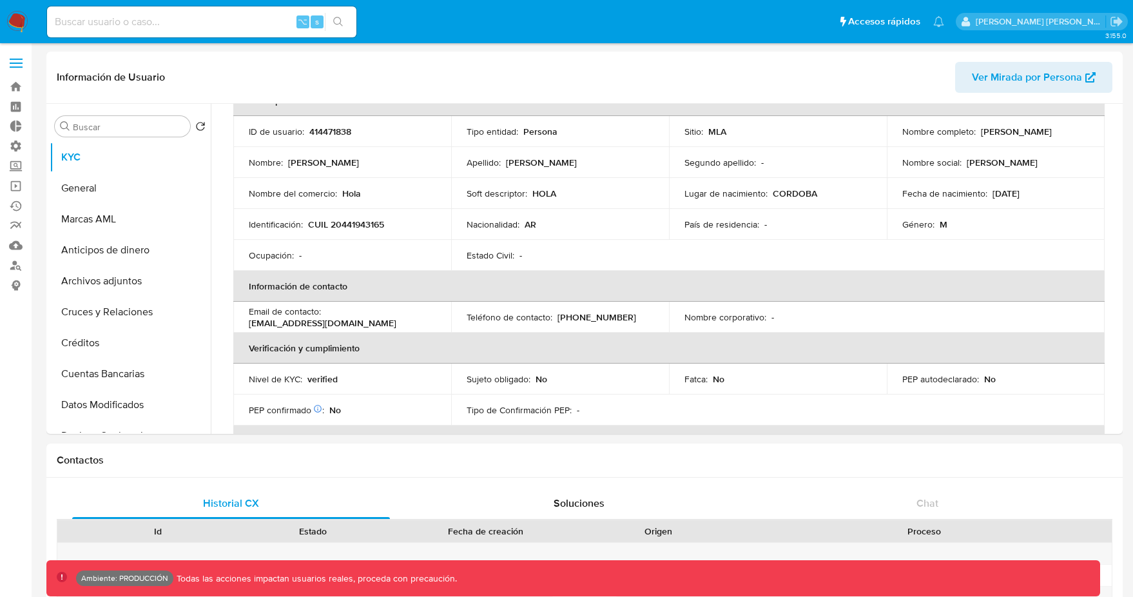
scroll to position [0, 0]
